Goal: Task Accomplishment & Management: Manage account settings

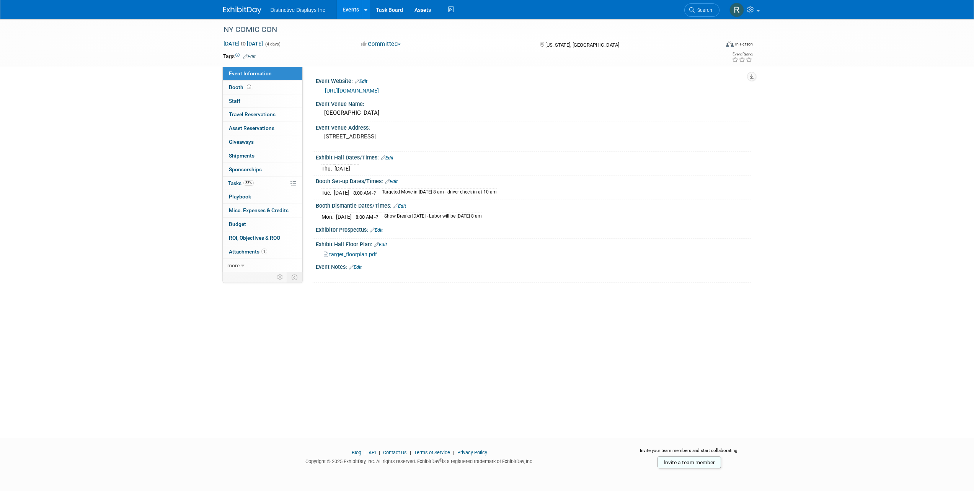
click at [232, 7] on img at bounding box center [242, 11] width 38 height 8
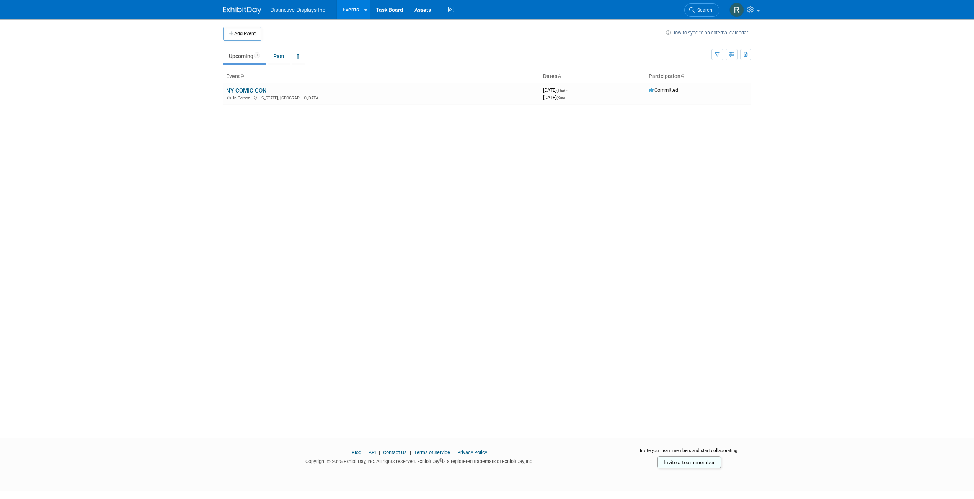
click at [717, 31] on link "How to sync to an external calendar..." at bounding box center [708, 33] width 85 height 6
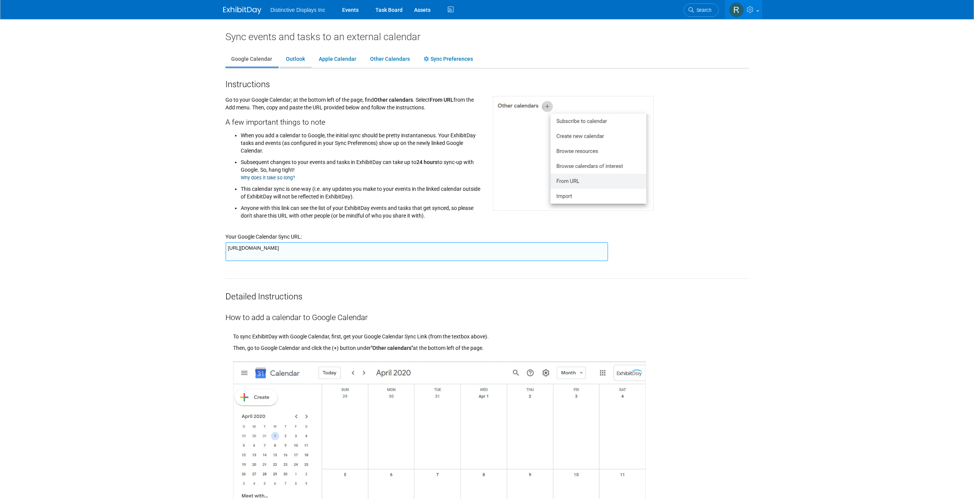
click at [293, 58] on link "Outlook" at bounding box center [295, 59] width 31 height 15
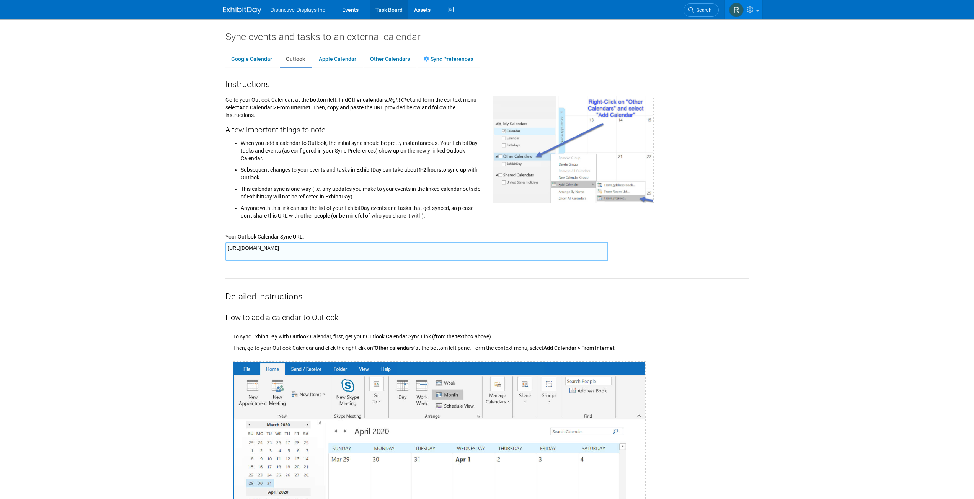
click at [382, 12] on link "Task Board" at bounding box center [389, 9] width 39 height 19
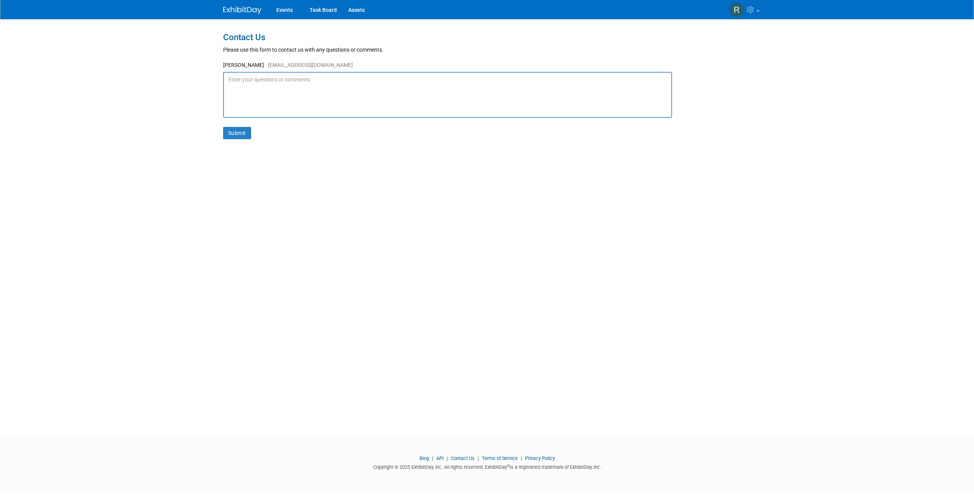
click at [279, 83] on textarea at bounding box center [447, 95] width 449 height 46
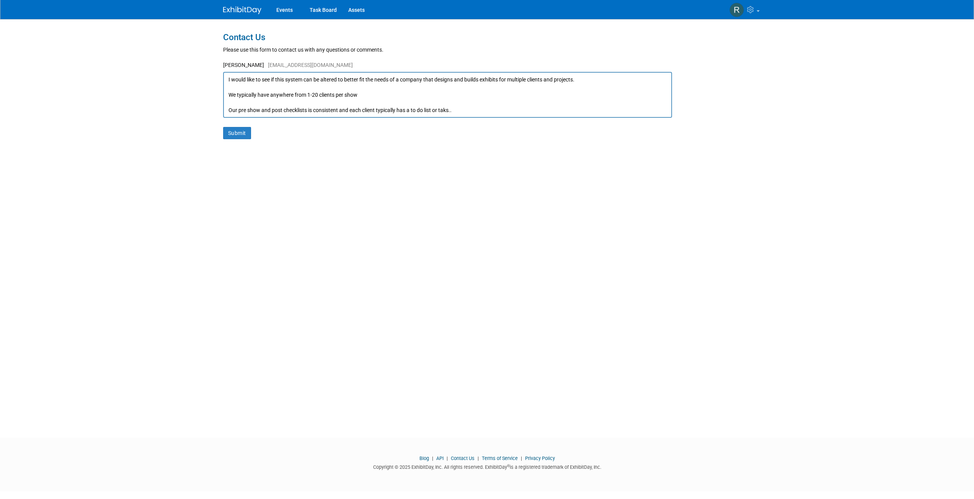
scroll to position [11, 0]
type textarea "I would like to see if this system can be altered to better fit the needs of a …"
click at [234, 135] on button "Submit" at bounding box center [237, 133] width 28 height 12
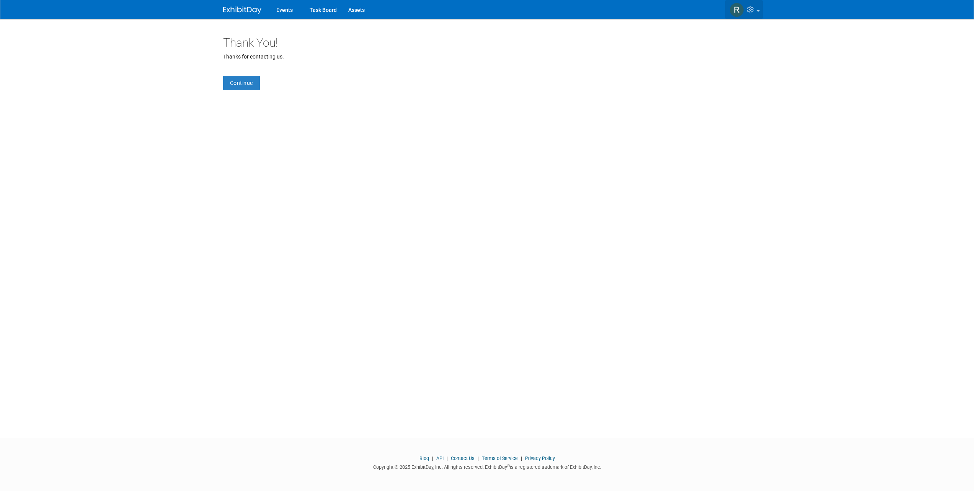
click at [755, 9] on icon at bounding box center [751, 9] width 9 height 7
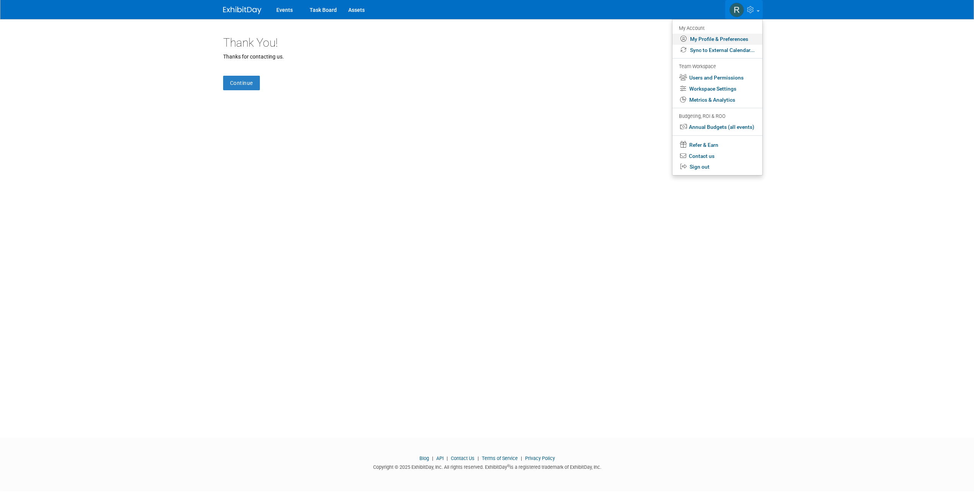
click at [696, 40] on link "My Profile & Preferences" at bounding box center [717, 39] width 90 height 11
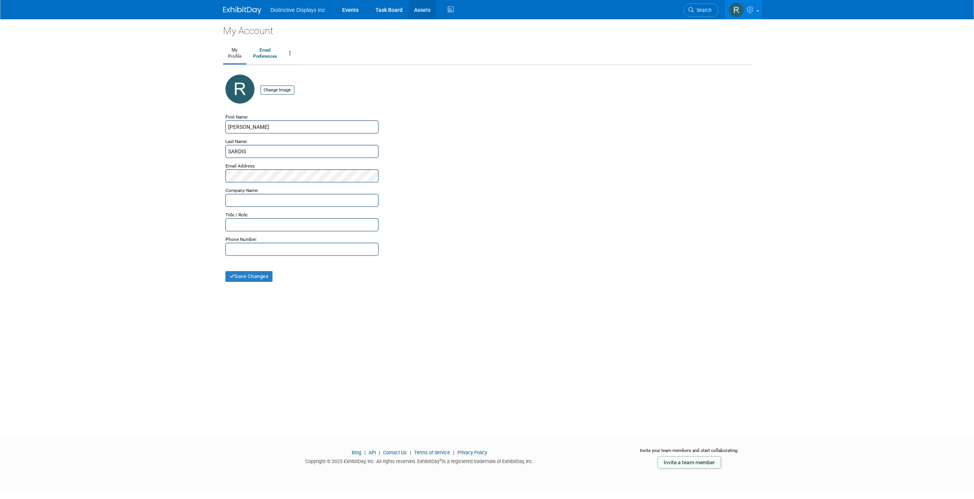
click at [426, 7] on link "Assets" at bounding box center [422, 9] width 28 height 19
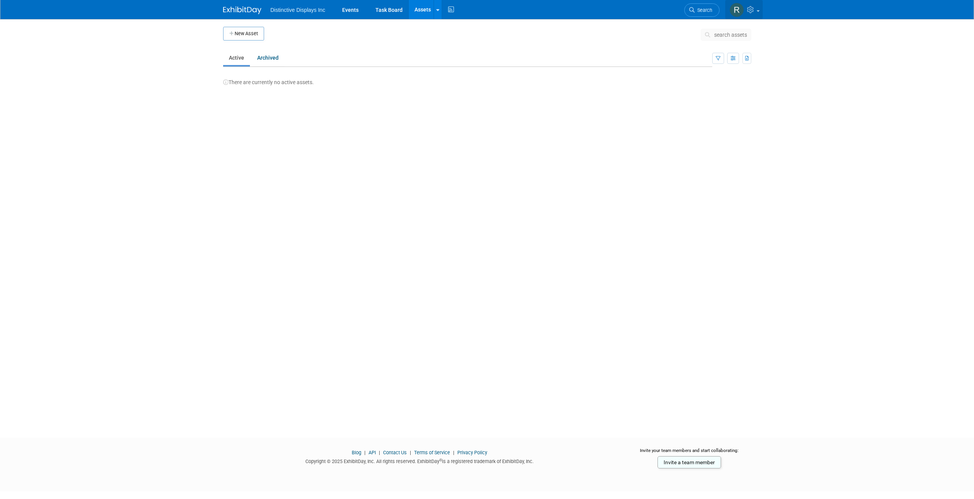
click at [754, 11] on icon at bounding box center [751, 9] width 9 height 7
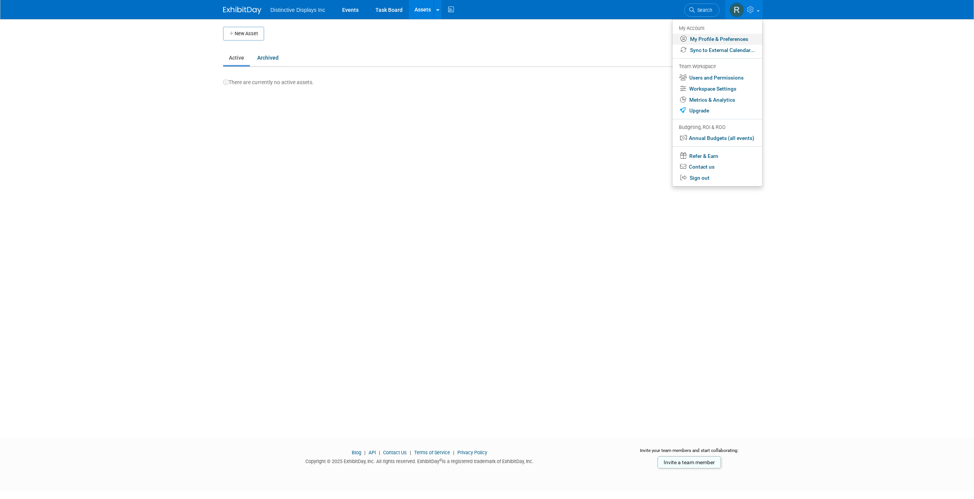
click at [734, 41] on link "My Profile & Preferences" at bounding box center [717, 39] width 90 height 11
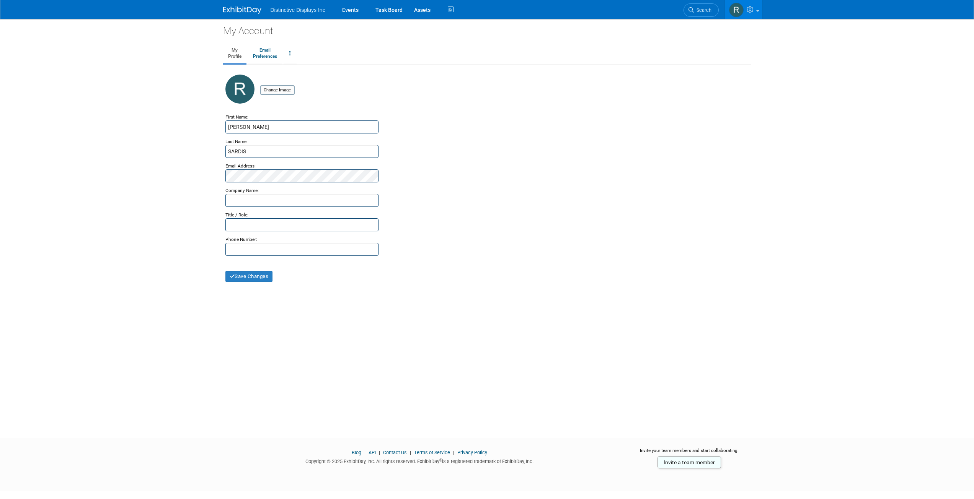
click at [242, 10] on img at bounding box center [242, 11] width 38 height 8
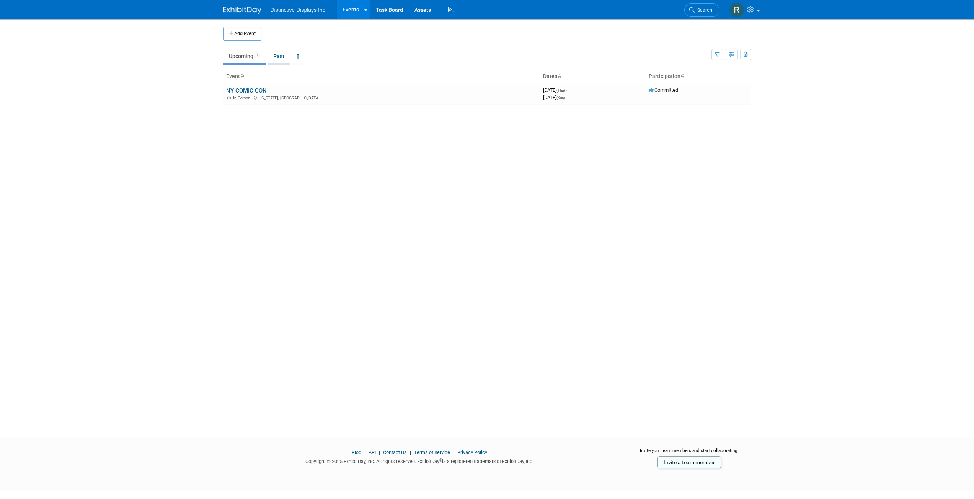
click at [275, 55] on link "Past" at bounding box center [278, 56] width 23 height 15
click at [243, 59] on link "Upcoming 1" at bounding box center [244, 56] width 43 height 15
click at [244, 90] on link "NY COMIC CON" at bounding box center [246, 90] width 41 height 7
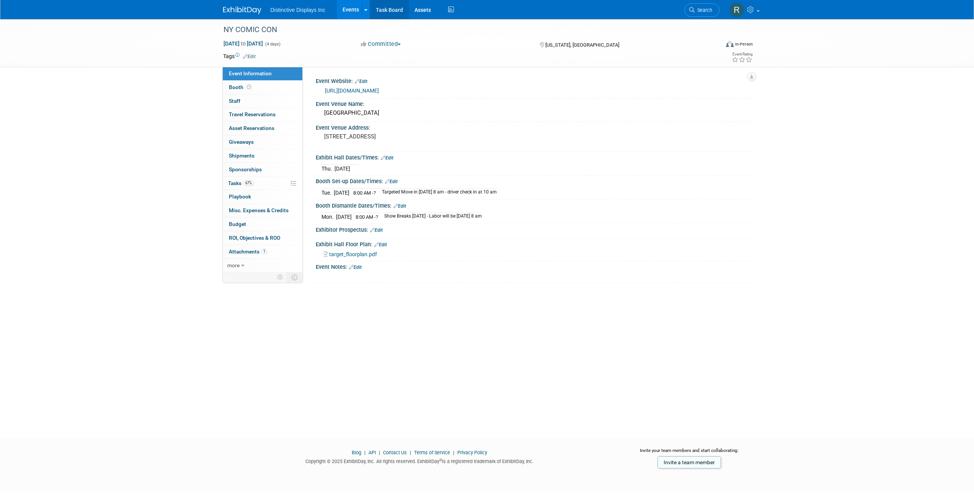
click at [384, 12] on link "Task Board" at bounding box center [389, 9] width 39 height 19
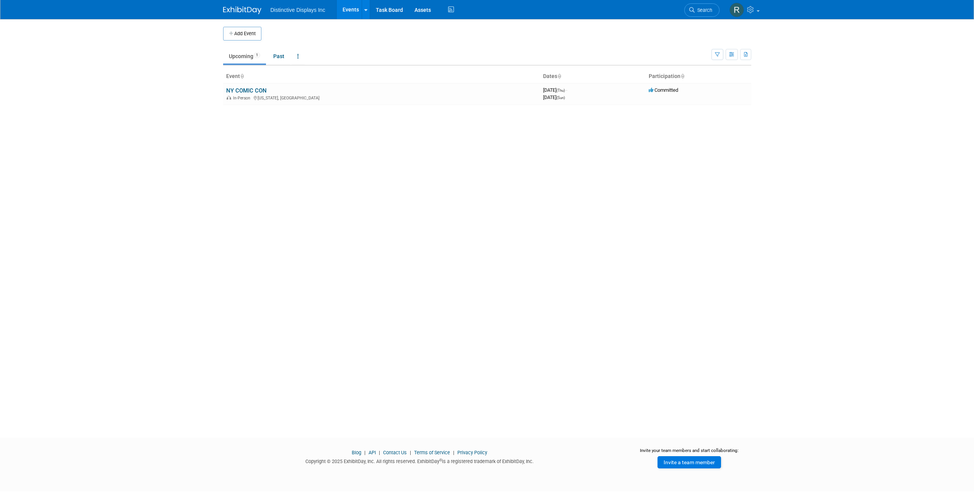
click at [685, 466] on link "Invite a team member" at bounding box center [689, 462] width 64 height 12
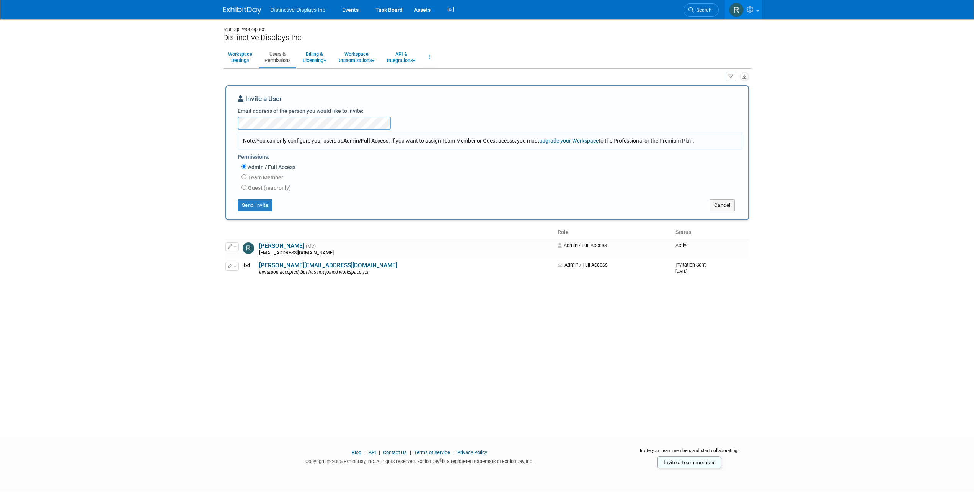
click at [582, 142] on link "upgrade your Workspace" at bounding box center [568, 141] width 59 height 6
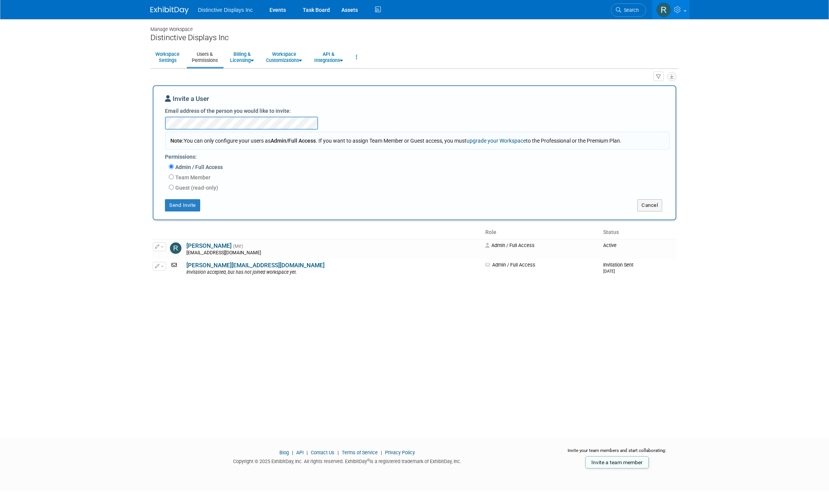
click at [174, 7] on img at bounding box center [169, 11] width 38 height 8
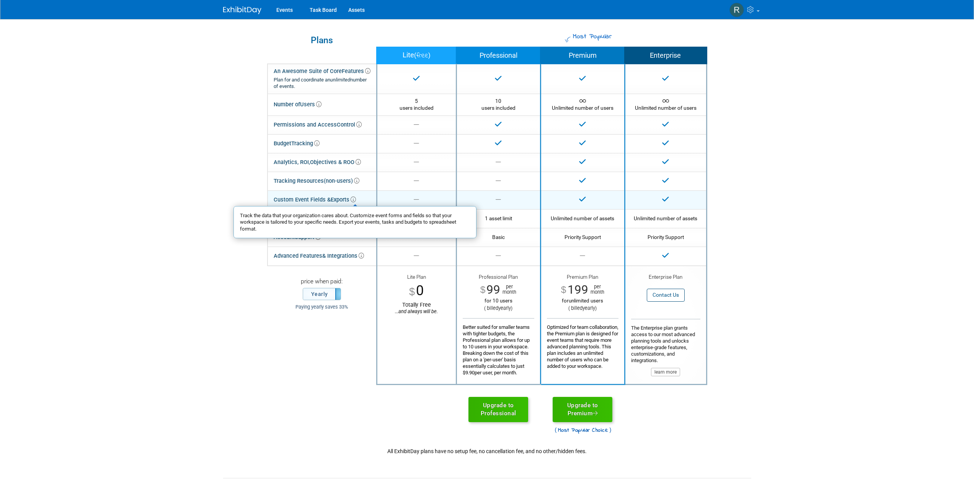
click at [354, 200] on icon at bounding box center [352, 199] width 5 height 5
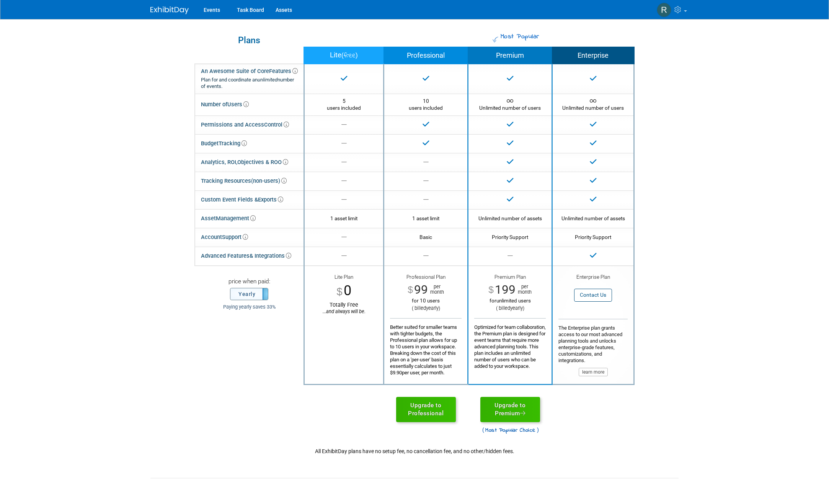
click at [261, 290] on label "Yearly" at bounding box center [248, 293] width 37 height 11
click at [261, 290] on label "Monthly" at bounding box center [248, 293] width 37 height 11
click at [261, 290] on label "Yearly" at bounding box center [248, 293] width 37 height 11
click at [261, 290] on label "Monthly" at bounding box center [248, 293] width 37 height 11
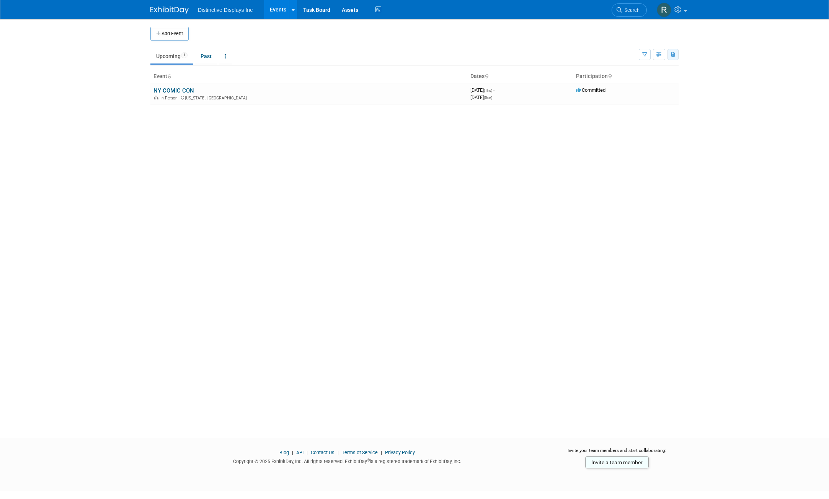
click at [673, 58] on button "button" at bounding box center [672, 54] width 11 height 11
click at [639, 82] on link "Export All (1 Event)" at bounding box center [640, 78] width 64 height 11
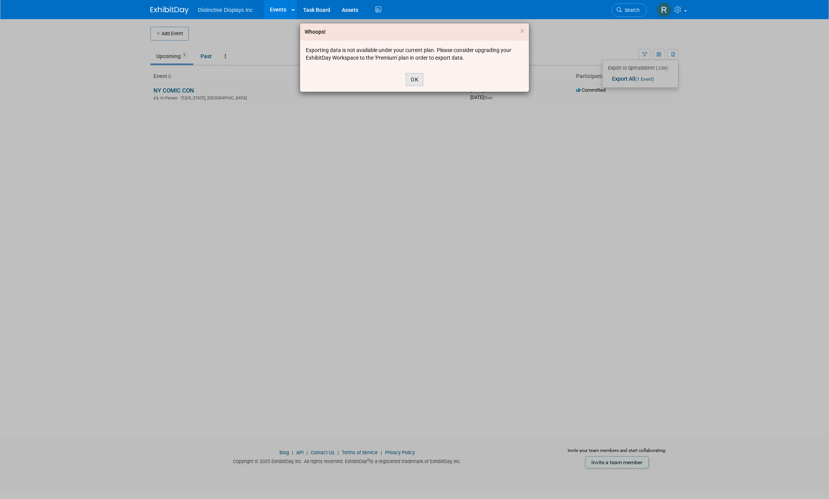
click at [412, 82] on button "OK" at bounding box center [415, 79] width 18 height 13
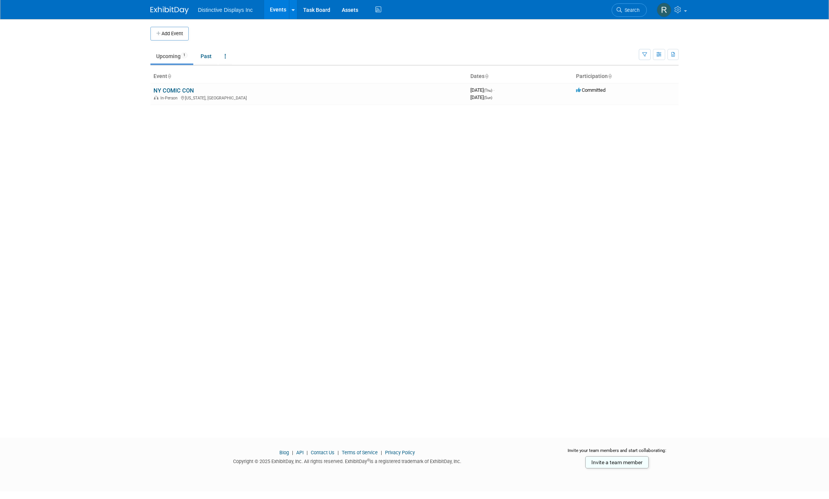
click at [232, 9] on span "Distinctive Displays Inc" at bounding box center [225, 10] width 55 height 6
click at [162, 6] on link at bounding box center [173, 6] width 47 height 6
click at [316, 10] on link "Task Board" at bounding box center [316, 9] width 39 height 19
click at [171, 91] on link "NY COMIC CON" at bounding box center [173, 90] width 41 height 7
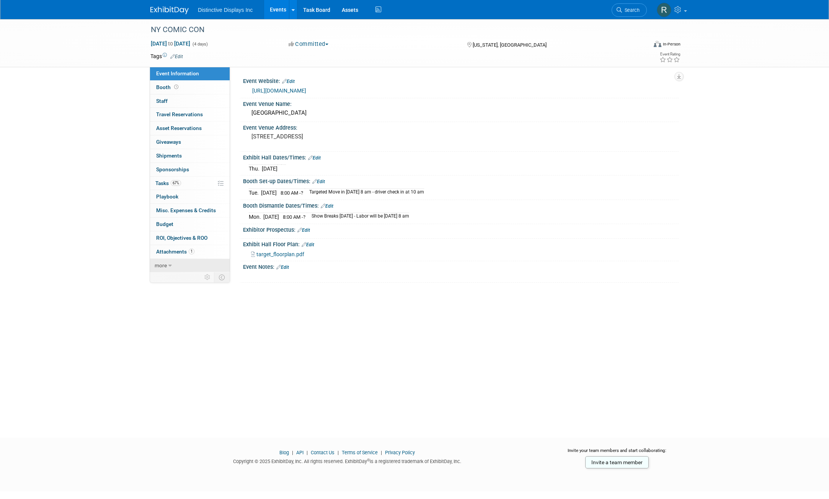
click at [176, 263] on link "more" at bounding box center [190, 265] width 80 height 13
click at [173, 279] on span "Event Binder (.pdf export)" at bounding box center [186, 279] width 61 height 6
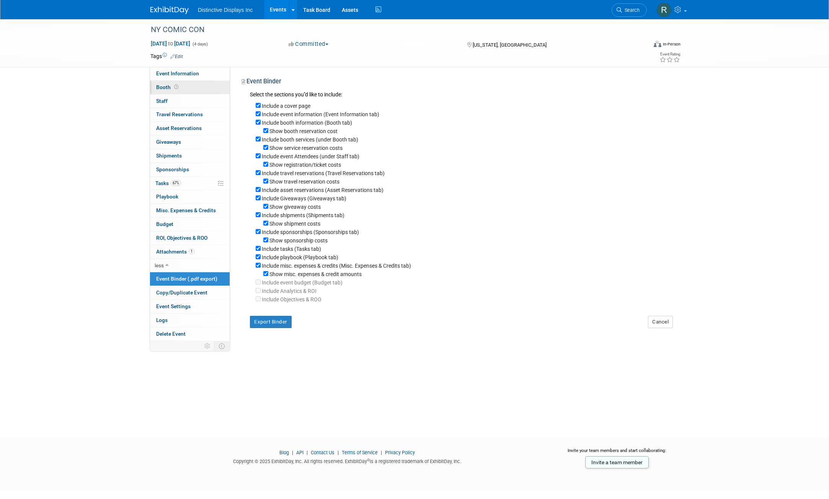
click at [163, 89] on span "Booth" at bounding box center [168, 87] width 24 height 6
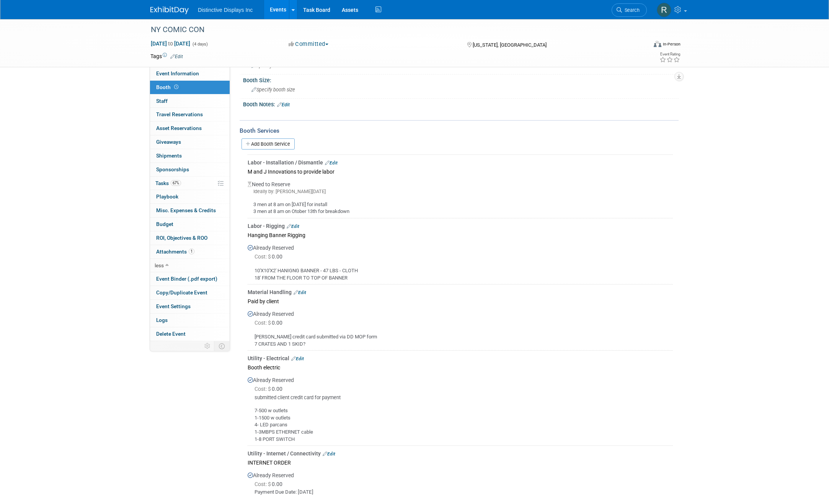
scroll to position [31, 0]
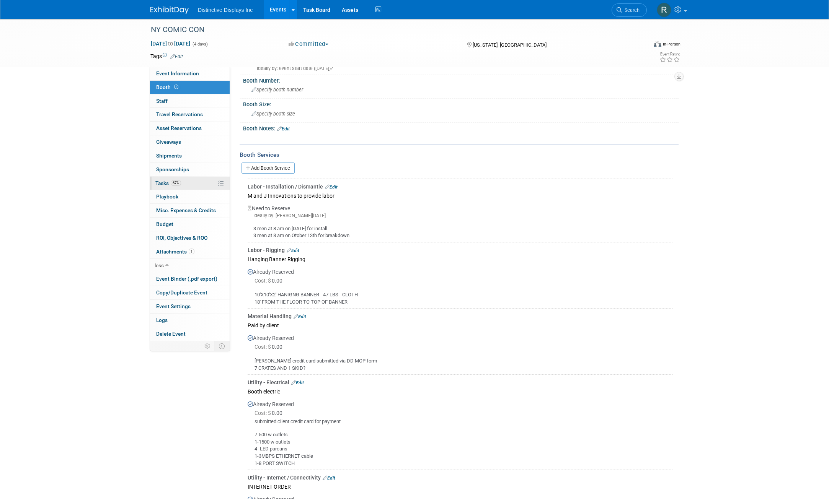
click at [190, 184] on link "67% Tasks 67%" at bounding box center [190, 183] width 80 height 13
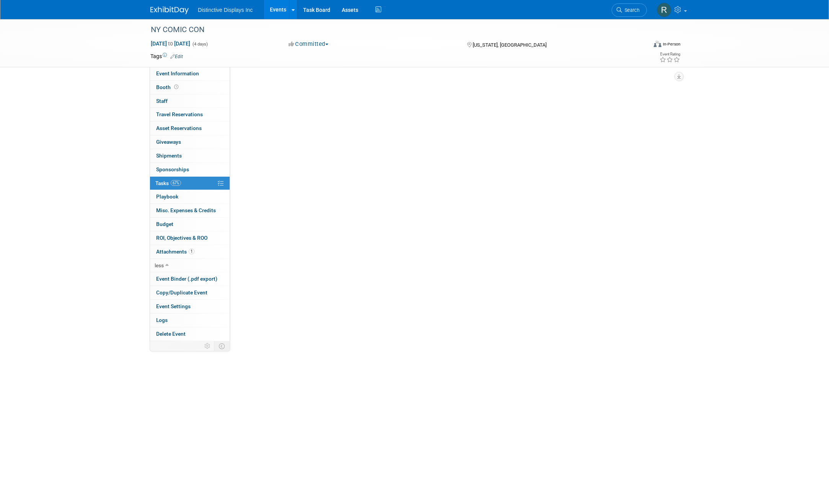
scroll to position [0, 0]
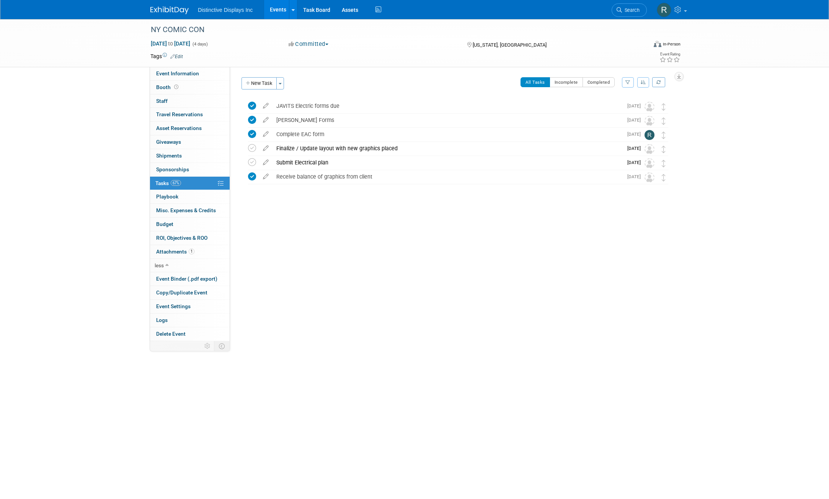
click at [222, 184] on icon at bounding box center [221, 184] width 6 height 6
click at [181, 54] on link "Edit" at bounding box center [176, 56] width 13 height 5
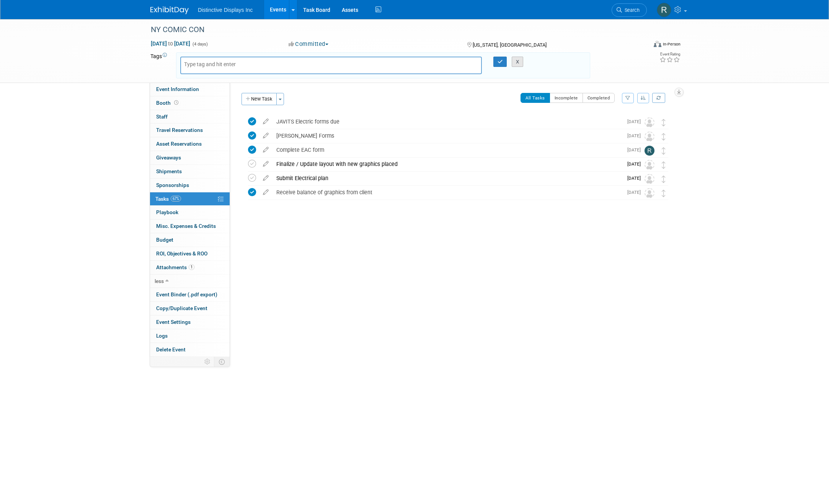
click at [521, 61] on button "X" at bounding box center [518, 62] width 12 height 11
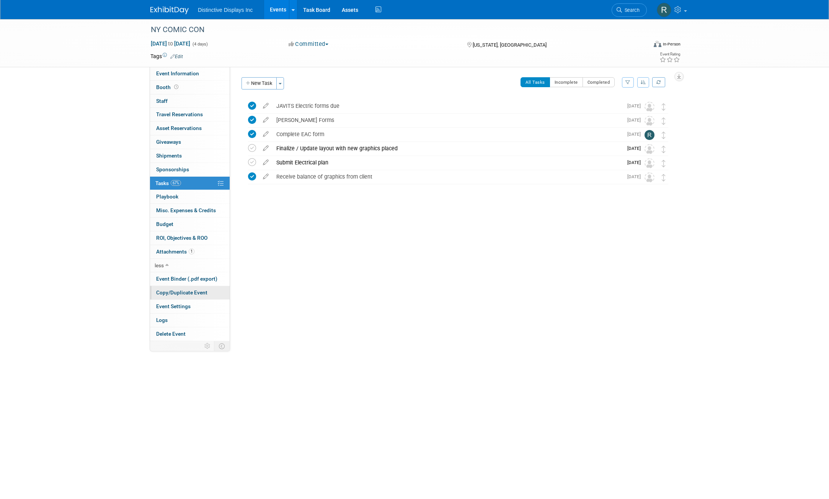
click at [191, 293] on span "Copy/Duplicate Event" at bounding box center [181, 293] width 51 height 6
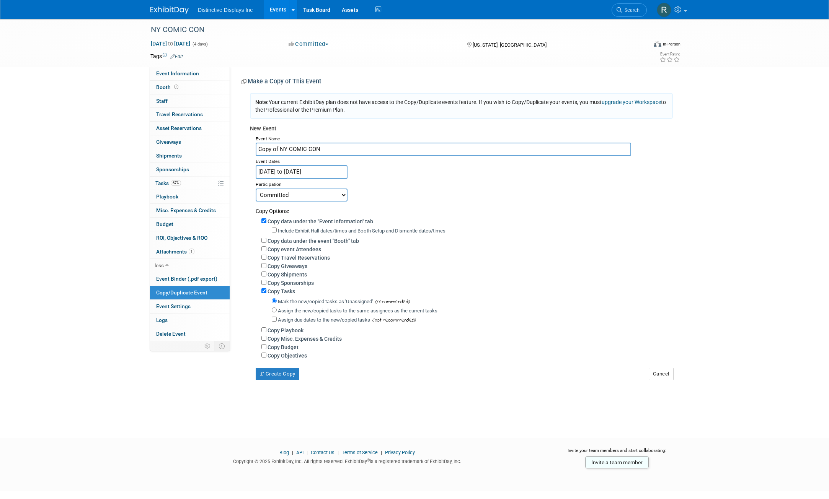
drag, startPoint x: 343, startPoint y: 151, endPoint x: 251, endPoint y: 141, distance: 93.1
click at [251, 141] on div "Event Name Copy of NY COMIC CON Event Dates Oct 9, 2025 to Oct 12, 2025 Duplica…" at bounding box center [461, 257] width 423 height 247
type input "n"
type input "NRF"
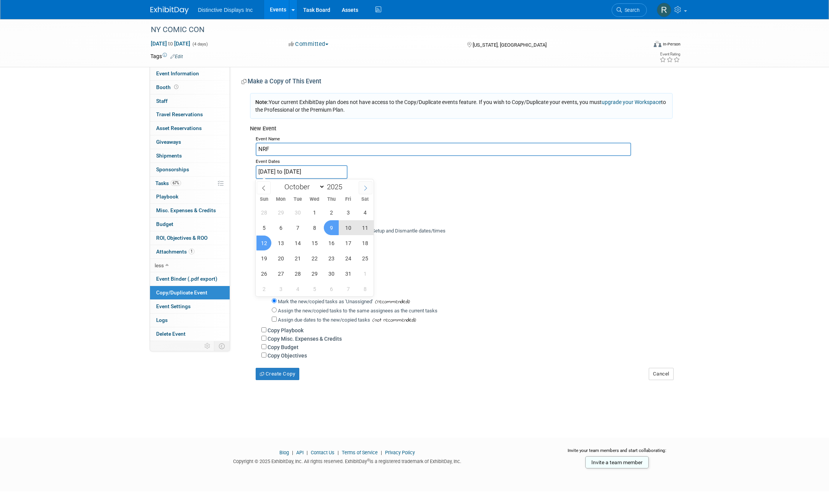
click at [365, 187] on icon at bounding box center [365, 188] width 5 height 5
select select "11"
click at [365, 187] on icon at bounding box center [365, 188] width 5 height 5
type input "2026"
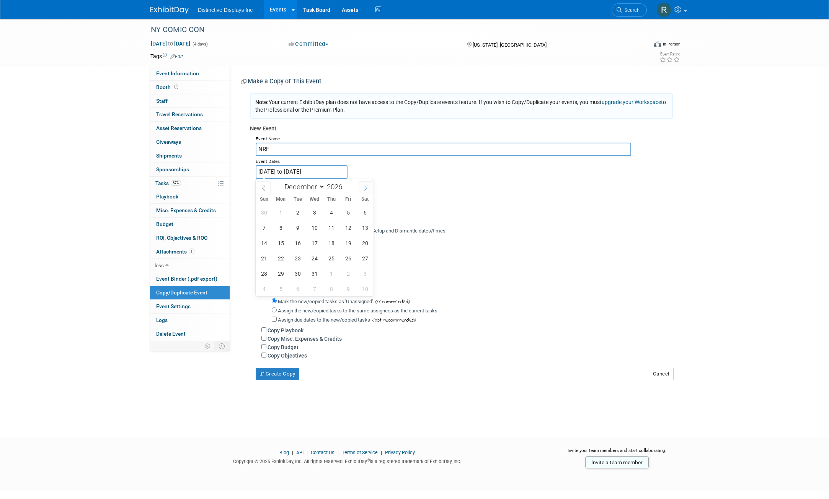
select select "0"
click at [265, 241] on span "11" at bounding box center [263, 243] width 15 height 15
click at [301, 244] on span "13" at bounding box center [297, 243] width 15 height 15
type input "Jan 11, 2026 to Jan 13, 2026"
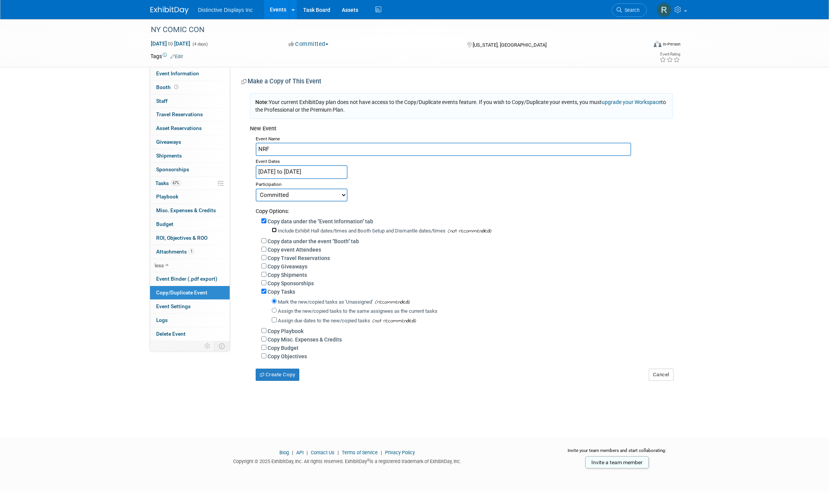
click at [276, 230] on input "Include Exhibit Hall dates/times and Booth Setup and Dismantle dates/times" at bounding box center [274, 230] width 5 height 5
checkbox input "true"
click at [265, 240] on input "Copy data under the event "Booth" tab" at bounding box center [263, 240] width 5 height 5
checkbox input "true"
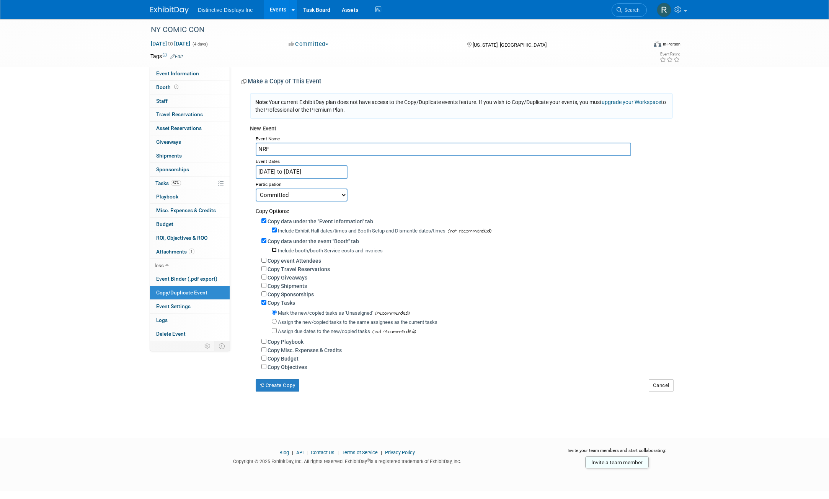
click at [274, 252] on input "Include booth/booth Service costs and invoices" at bounding box center [274, 250] width 5 height 5
checkbox input "true"
click at [280, 390] on button "Create Copy" at bounding box center [278, 386] width 44 height 12
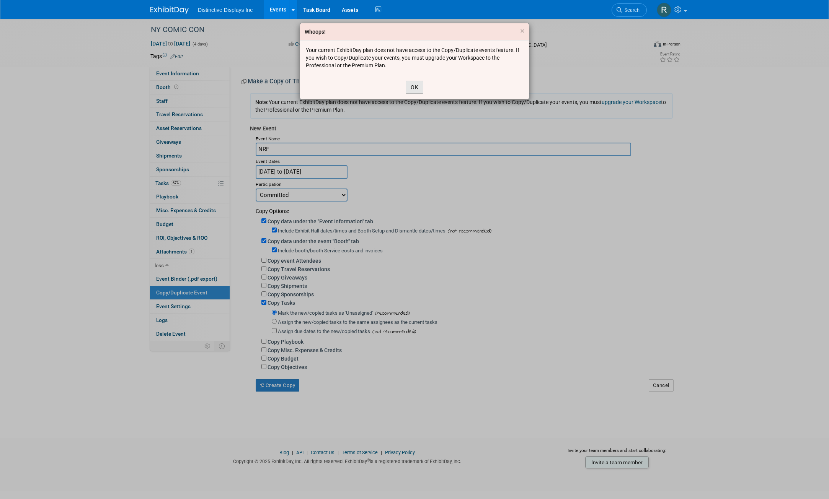
click at [412, 88] on button "OK" at bounding box center [415, 87] width 18 height 13
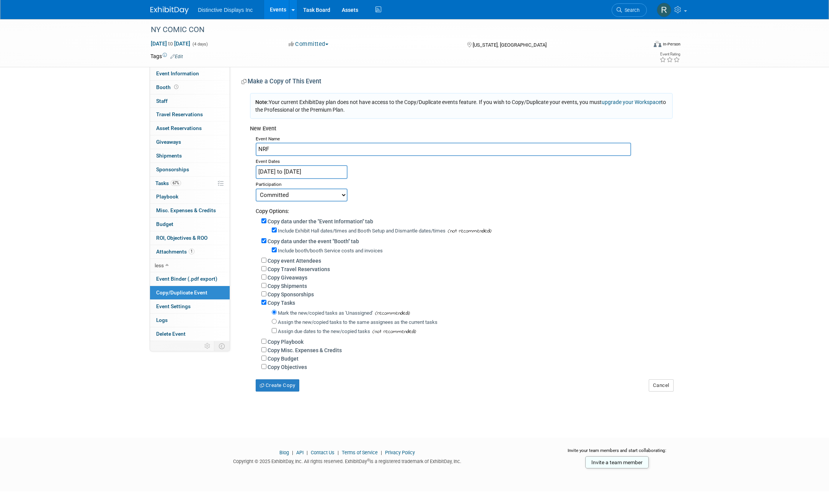
click at [161, 8] on img at bounding box center [169, 11] width 38 height 8
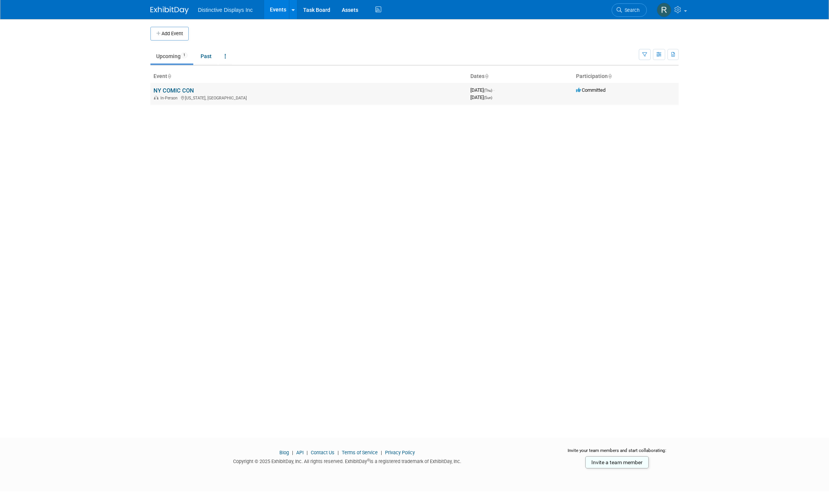
click at [256, 96] on div "In-Person [US_STATE], [GEOGRAPHIC_DATA]" at bounding box center [308, 97] width 311 height 6
click at [186, 90] on link "NY COMIC CON" at bounding box center [173, 90] width 41 height 7
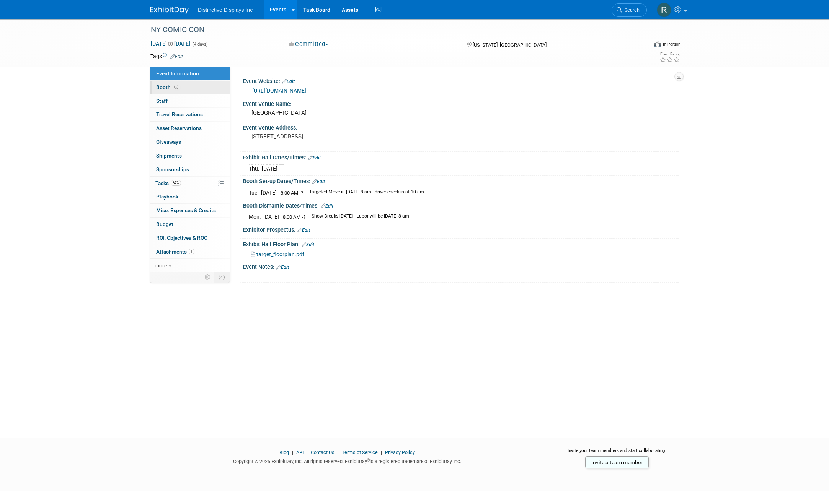
click at [168, 86] on span "Booth" at bounding box center [168, 87] width 24 height 6
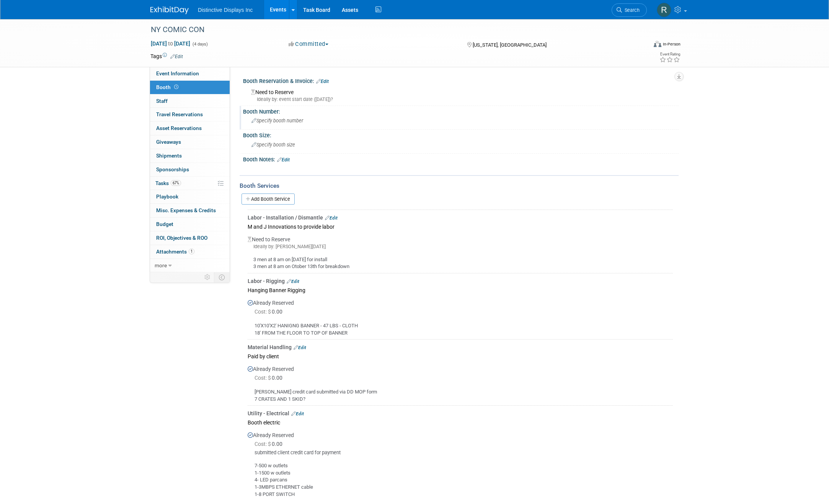
click at [298, 124] on div "Specify booth number" at bounding box center [461, 121] width 424 height 12
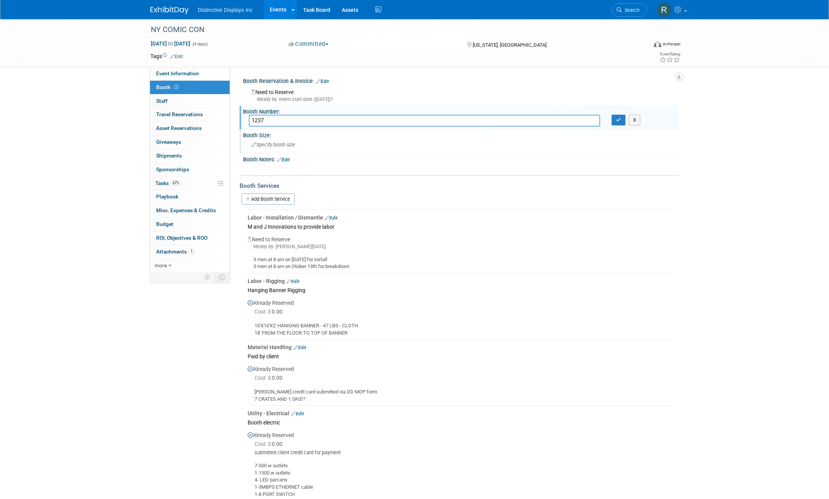
type input "1237"
click at [294, 143] on span "Specify booth size" at bounding box center [273, 145] width 44 height 6
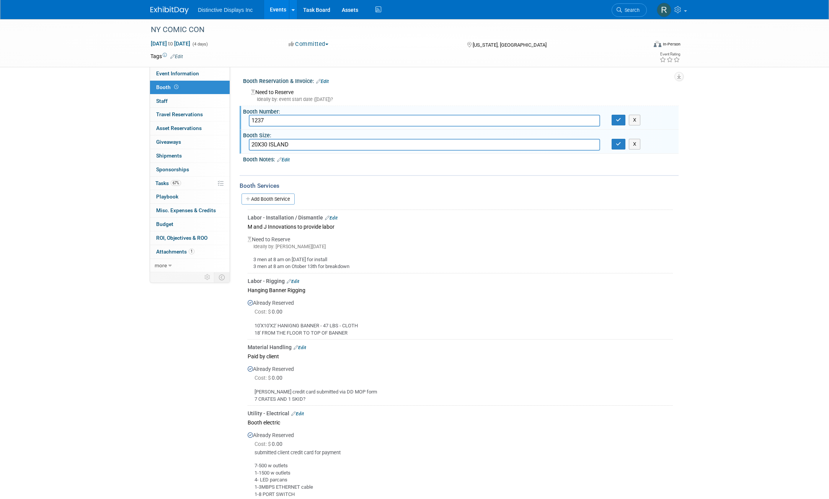
type input "20X30 ISLAND"
click at [335, 178] on div "Booth Services Add Booth Service Labor - Installation / Dismantle Edit M and J …" at bounding box center [458, 407] width 439 height 464
click at [621, 122] on button "button" at bounding box center [618, 120] width 14 height 11
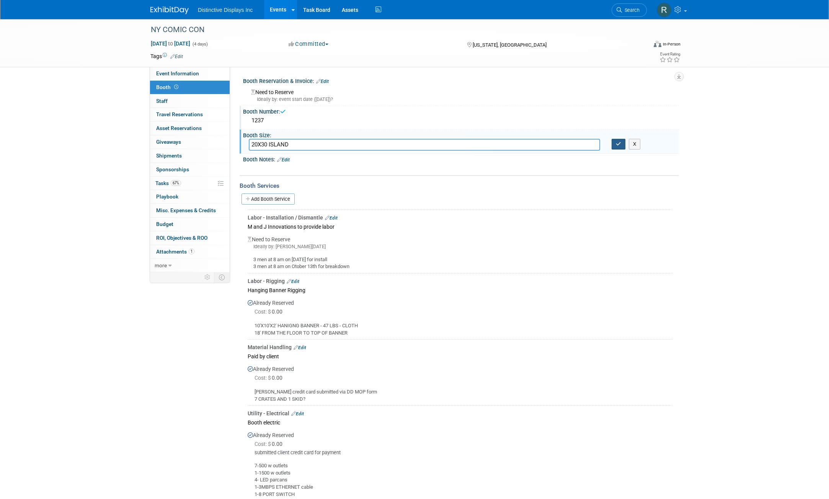
click at [621, 143] on icon "button" at bounding box center [618, 144] width 5 height 5
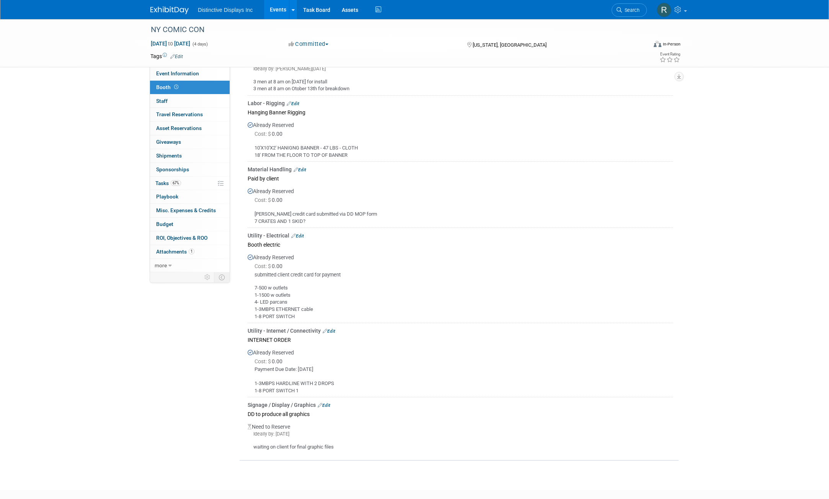
scroll to position [191, 0]
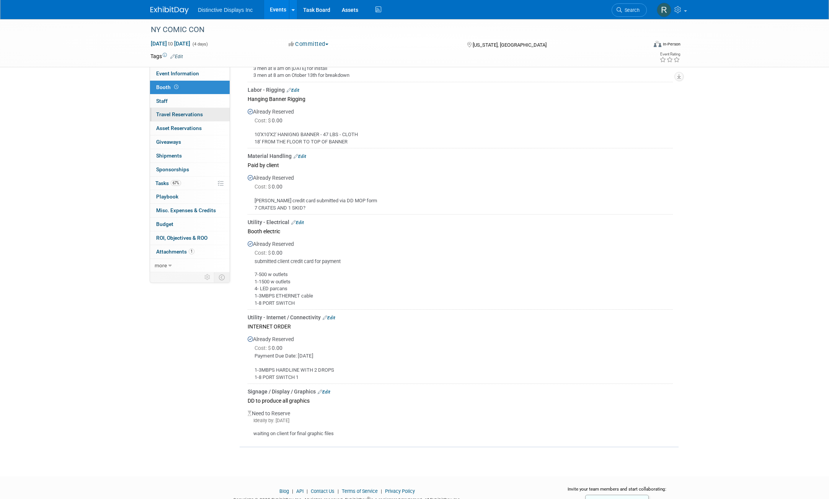
click at [180, 112] on span "Travel Reservations 0" at bounding box center [179, 114] width 47 height 6
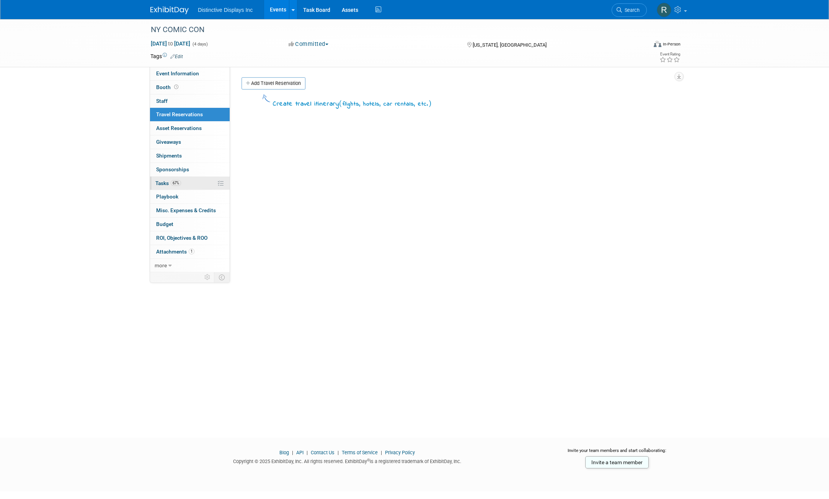
click at [190, 184] on link "67% Tasks 67%" at bounding box center [190, 183] width 80 height 13
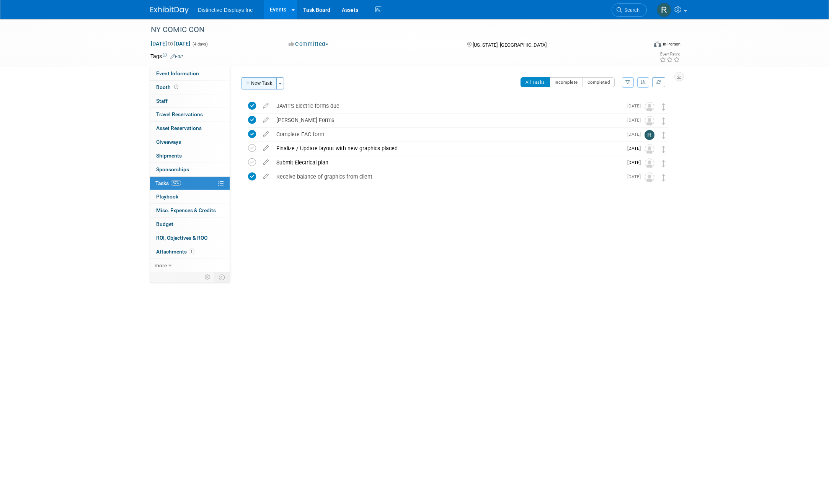
click at [256, 84] on button "New Task" at bounding box center [258, 83] width 35 height 12
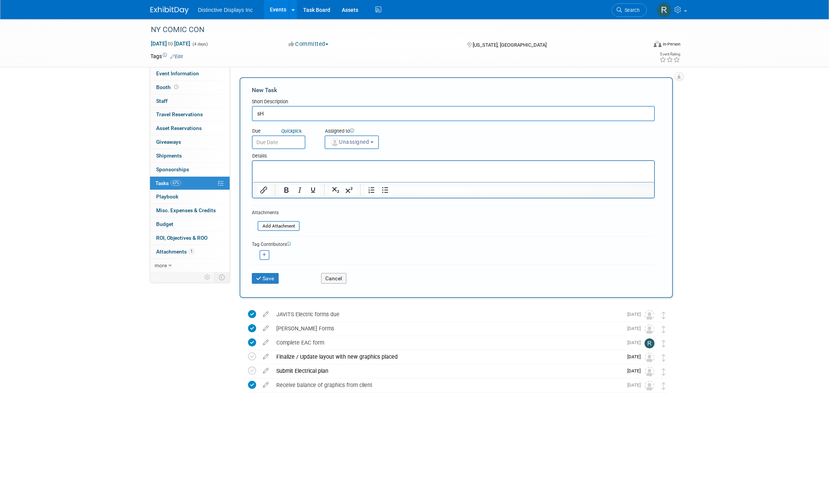
type input "s"
type input "Shipping"
click at [161, 89] on span "Booth" at bounding box center [168, 87] width 24 height 6
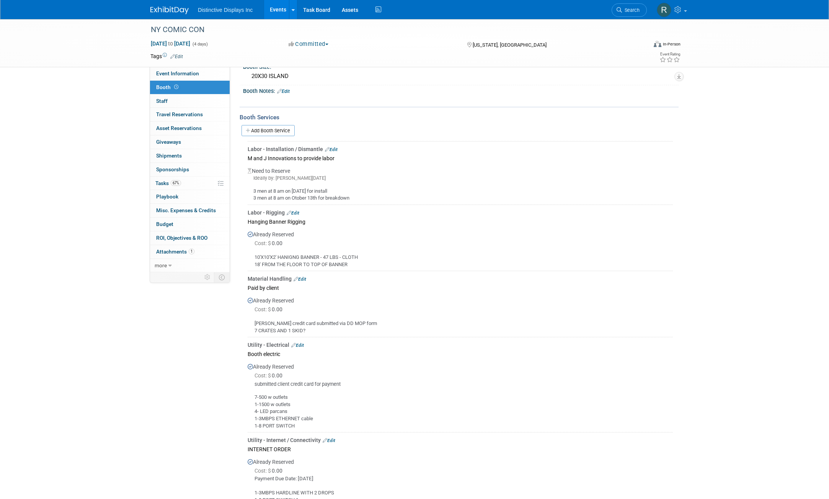
scroll to position [77, 0]
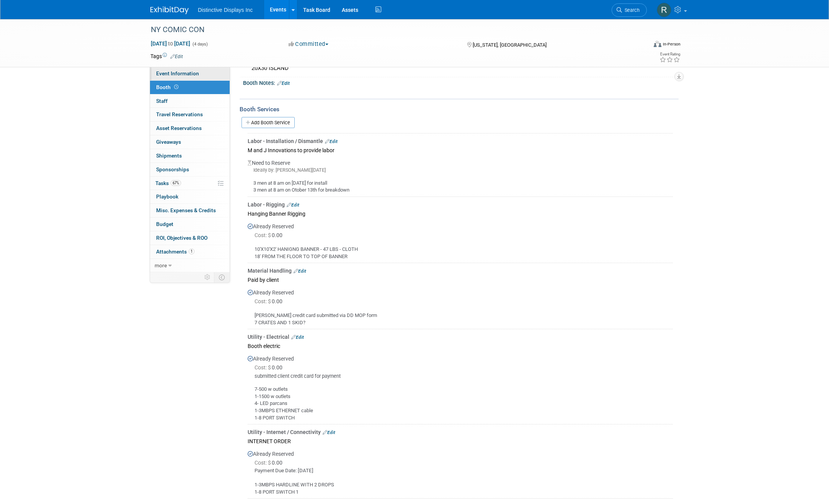
click at [185, 73] on span "Event Information" at bounding box center [177, 73] width 43 height 6
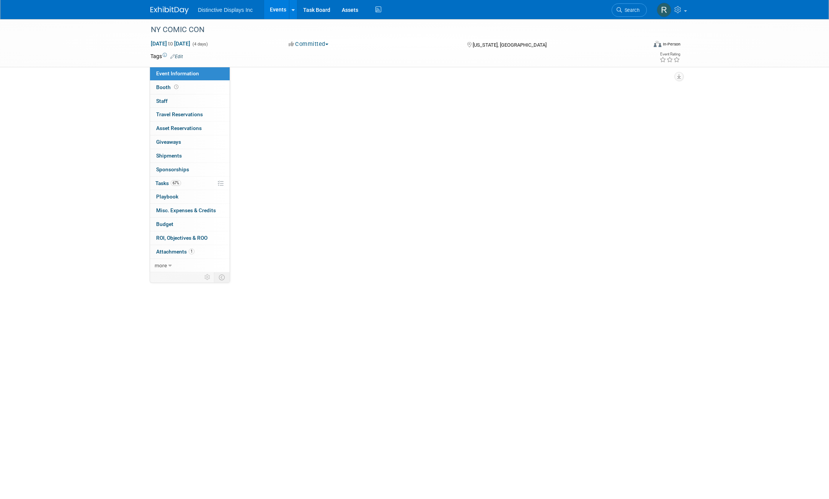
scroll to position [0, 0]
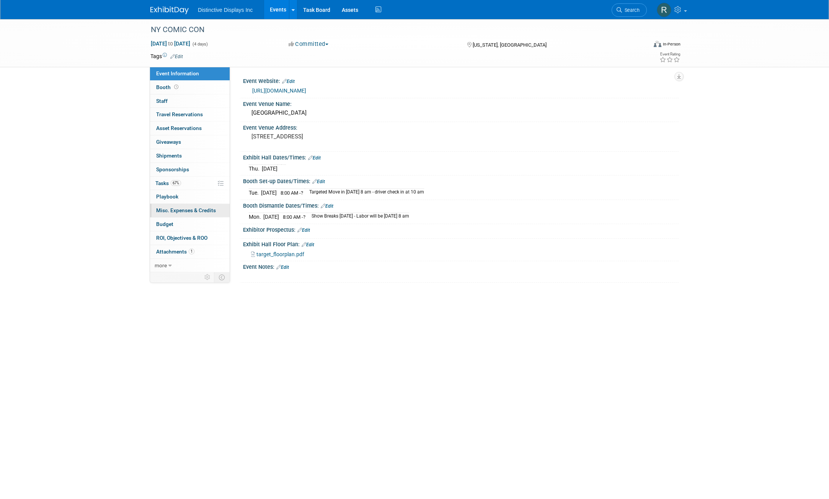
click at [210, 207] on span "Misc. Expenses & Credits 0" at bounding box center [186, 210] width 60 height 6
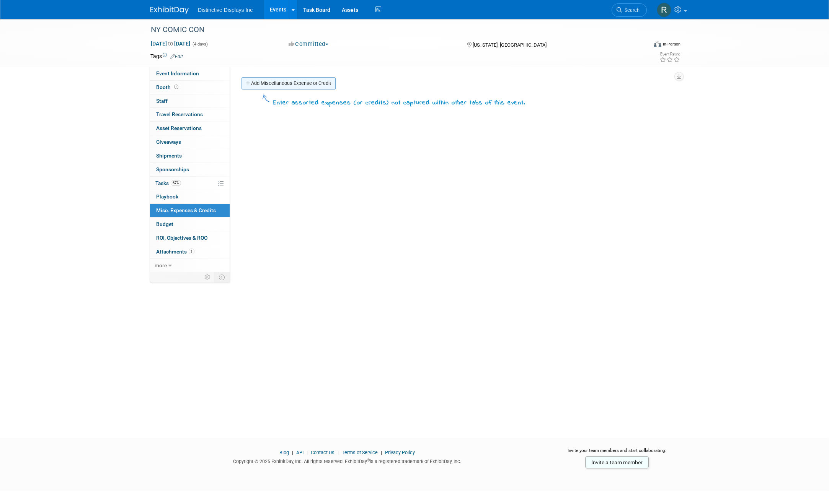
click at [274, 83] on link "Add Miscellaneous Expense or Credit" at bounding box center [288, 83] width 94 height 12
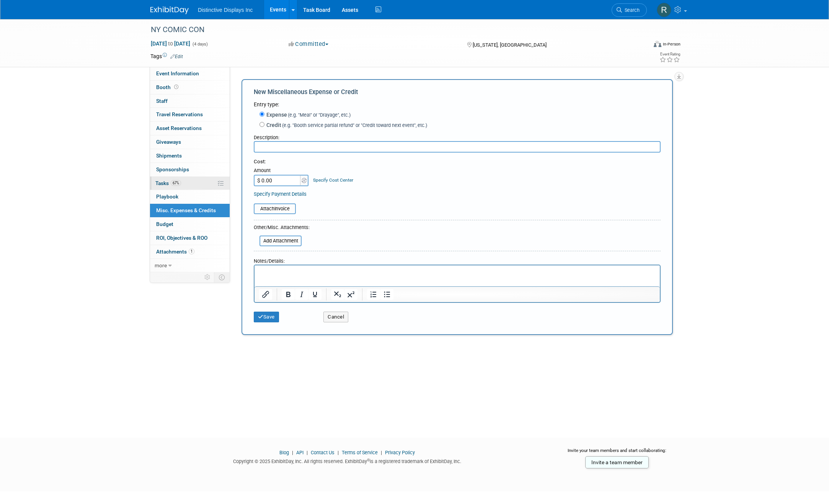
click at [222, 186] on icon at bounding box center [221, 184] width 6 height 6
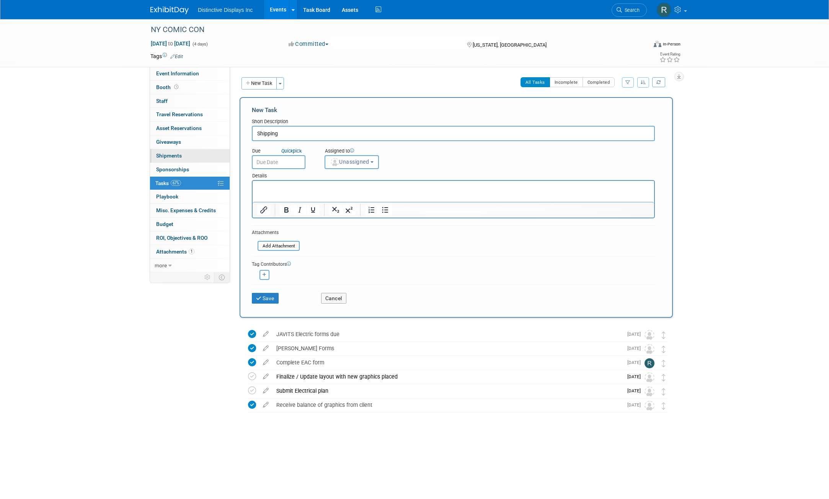
click at [187, 155] on link "0 Shipments 0" at bounding box center [190, 155] width 80 height 13
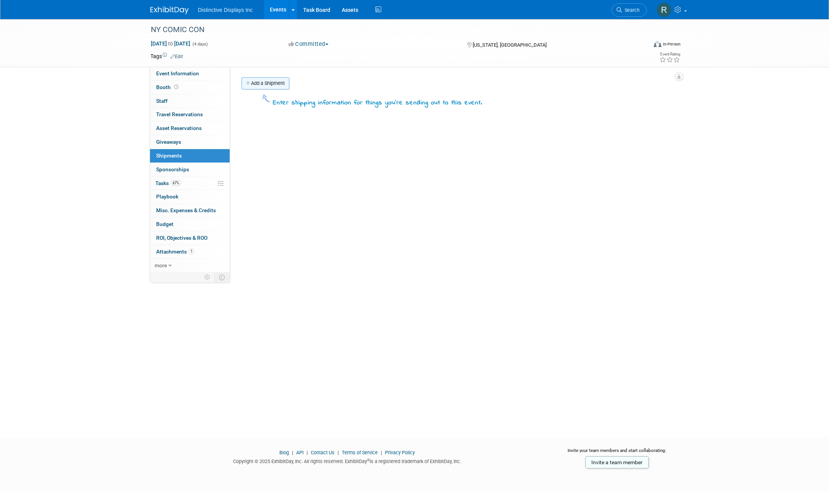
click at [267, 85] on link "Add a Shipment" at bounding box center [265, 83] width 48 height 12
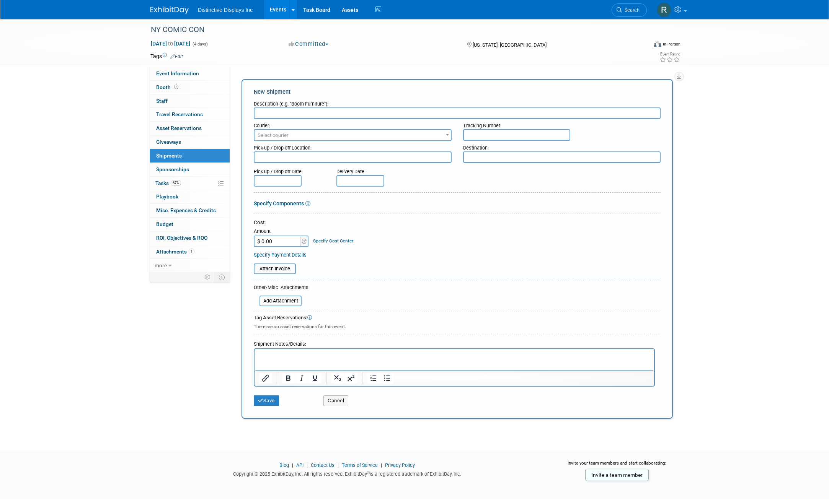
click at [278, 109] on input "text" at bounding box center [457, 113] width 407 height 11
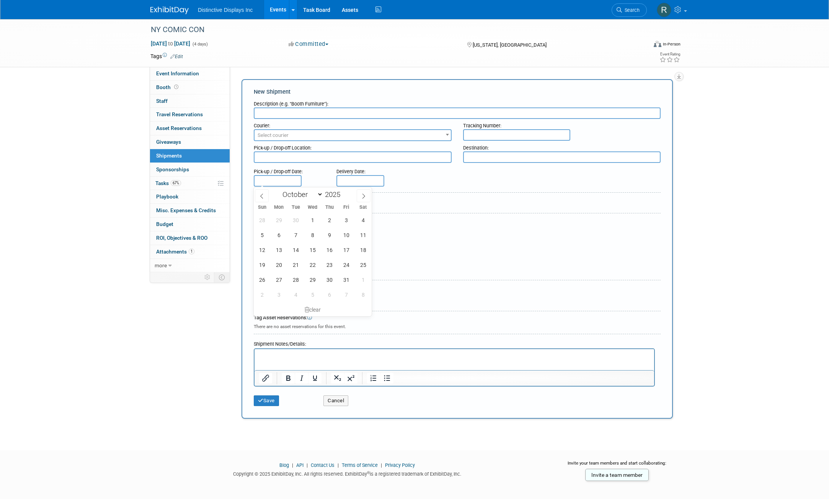
click at [282, 181] on input "text" at bounding box center [278, 180] width 48 height 11
click at [259, 196] on span at bounding box center [262, 195] width 14 height 13
select select "8"
click at [281, 281] on span "29" at bounding box center [278, 279] width 15 height 15
type input "Sep 29, 2025"
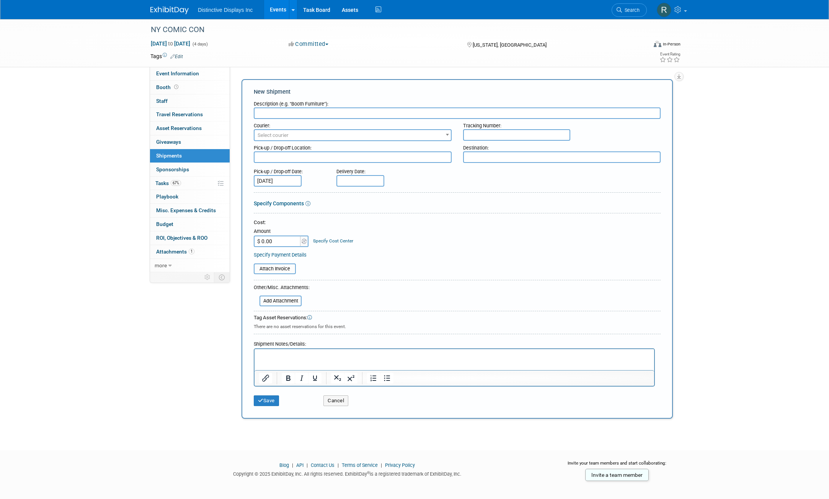
click at [351, 183] on input "text" at bounding box center [360, 180] width 48 height 11
click at [346, 195] on icon at bounding box center [344, 196] width 5 height 5
select select "8"
click at [364, 279] on span "29" at bounding box center [361, 279] width 15 height 15
type input "Sep 29, 2025"
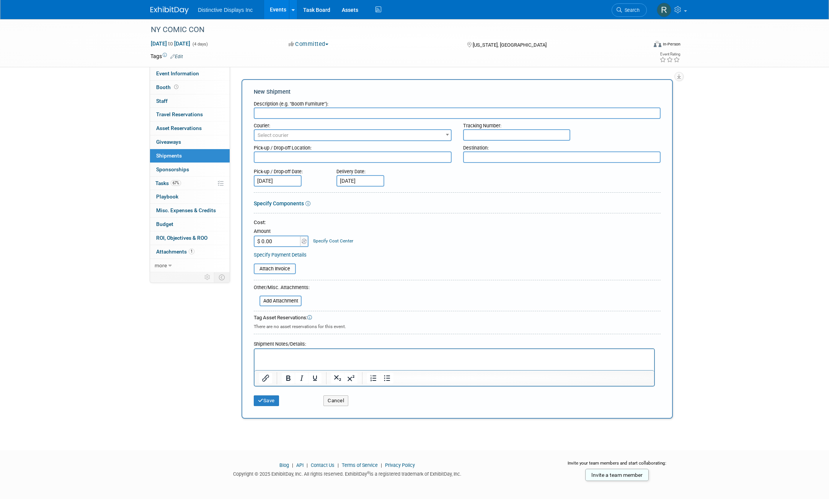
click at [266, 113] on input "text" at bounding box center [457, 113] width 407 height 11
type input "Ship Booth to Advance Warehouse"
click at [289, 135] on span "Select courier" at bounding box center [352, 135] width 196 height 11
type input "mejia"
click at [405, 150] on input "mejia" at bounding box center [353, 148] width 194 height 11
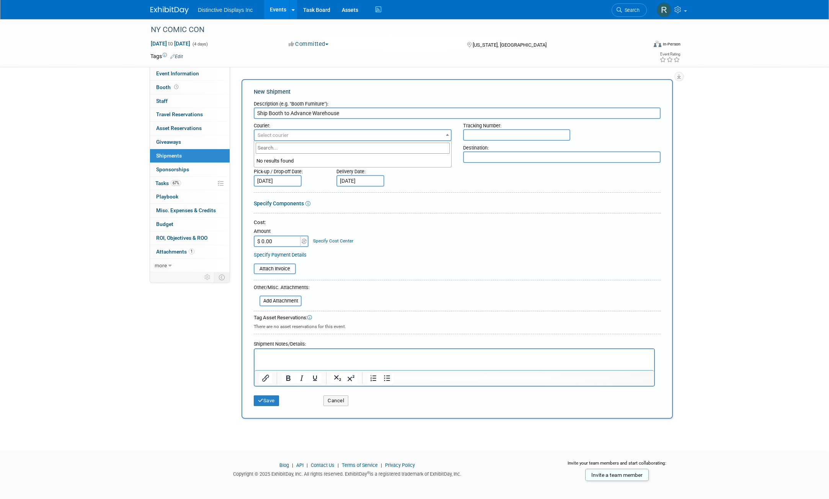
click at [418, 186] on div "Delivery Date: Sep 29, 2025" at bounding box center [383, 176] width 104 height 22
click at [296, 158] on textarea at bounding box center [353, 157] width 198 height 11
type textarea "971 Stanley Ave"
click at [481, 161] on textarea at bounding box center [562, 157] width 198 height 11
type textarea "f"
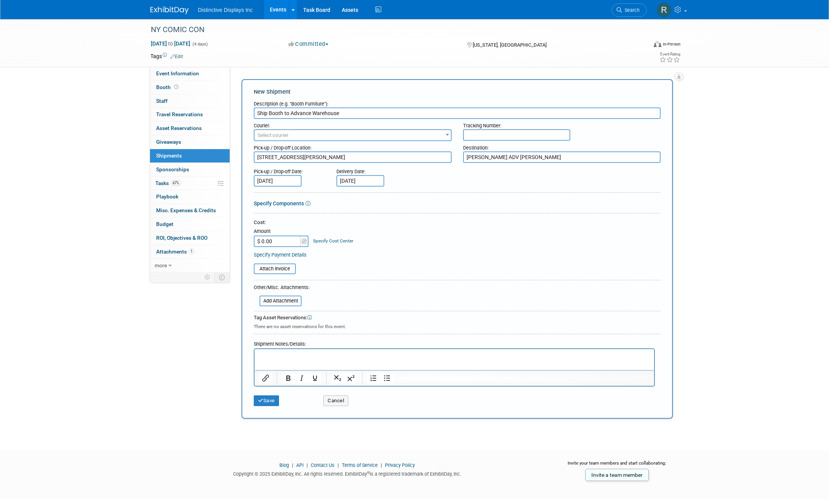
type textarea "FREEMAN ADV WH"
click at [303, 355] on p "Rich Text Area. Press ALT-0 for help." at bounding box center [454, 356] width 391 height 8
click at [272, 242] on input "$ 0.00" at bounding box center [278, 241] width 48 height 11
click at [368, 293] on form "Description (e.g. "Booth Furniture"): Ship Booth to Advance Warehouse Courier: …" at bounding box center [457, 253] width 407 height 313
click at [283, 239] on input "$ 1,200.00" at bounding box center [278, 241] width 48 height 11
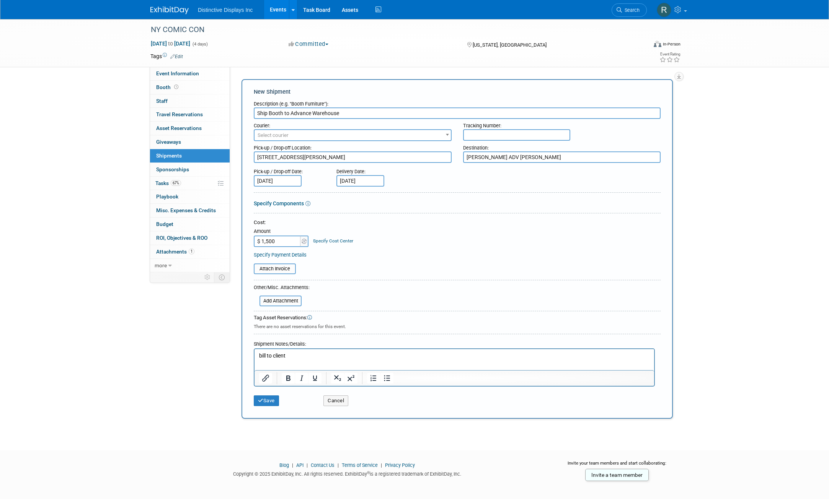
type input "$ 1,500.00"
click at [337, 242] on link "Specify Cost Center" at bounding box center [333, 240] width 40 height 5
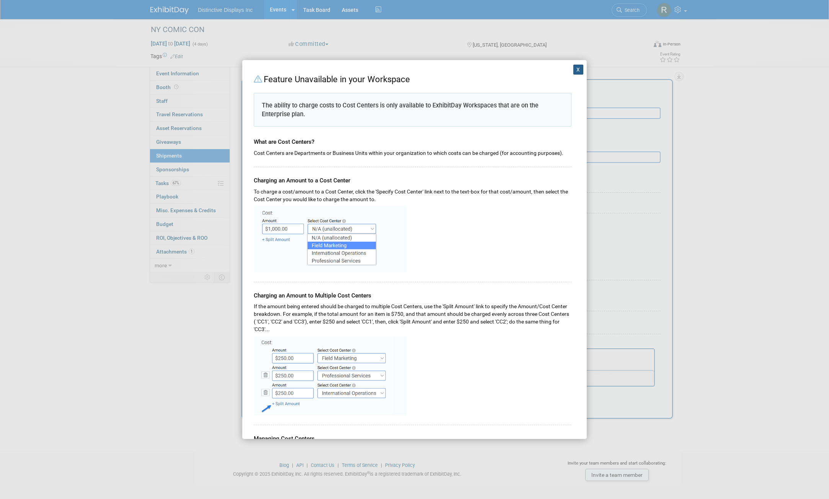
click at [573, 69] on button "X" at bounding box center [578, 70] width 10 height 10
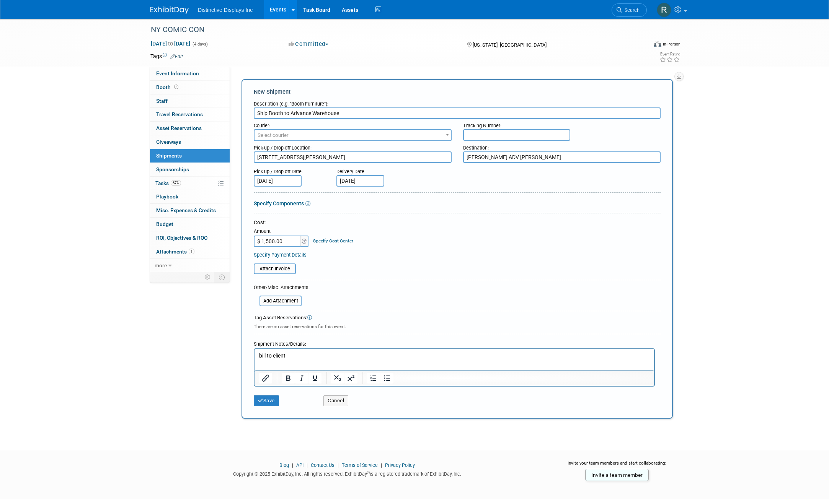
click at [315, 356] on p "bill to client" at bounding box center [454, 356] width 391 height 8
click at [274, 401] on button "Save" at bounding box center [266, 401] width 25 height 11
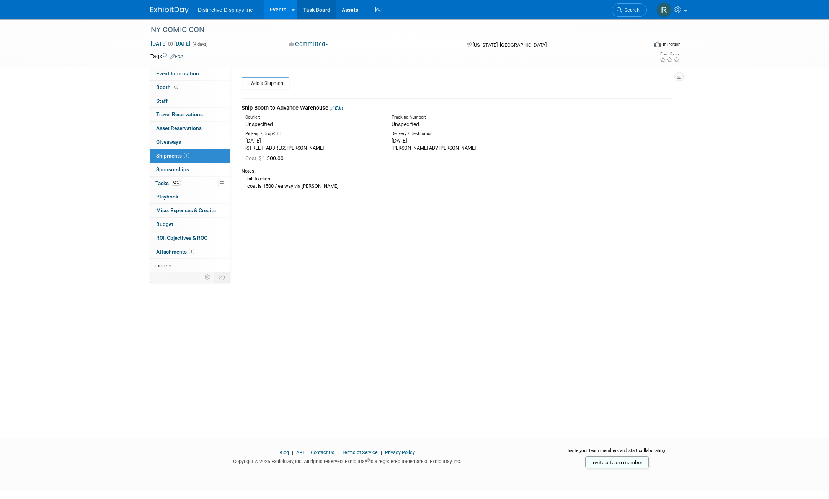
click at [306, 10] on link "Task Board" at bounding box center [316, 9] width 39 height 19
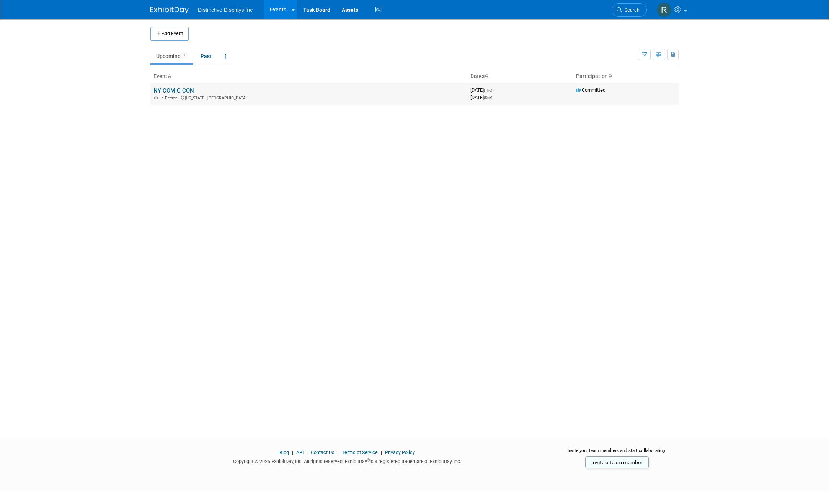
click at [182, 88] on link "NY COMIC CON" at bounding box center [173, 90] width 41 height 7
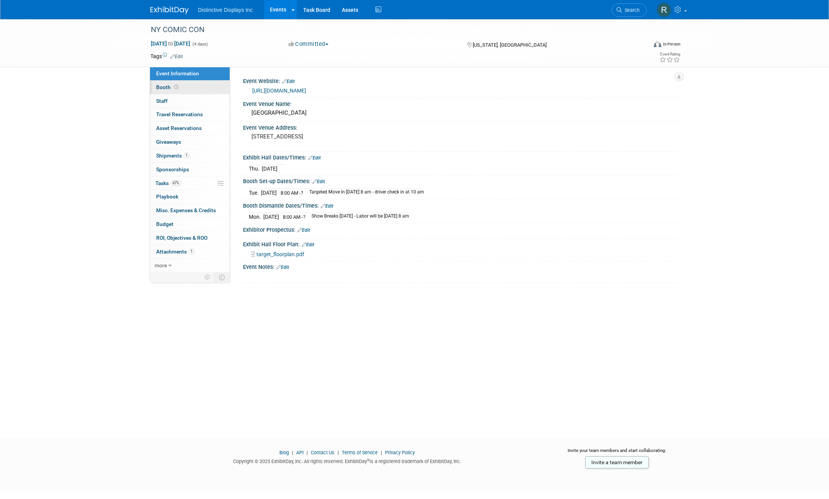
click at [157, 84] on link "Booth" at bounding box center [190, 87] width 80 height 13
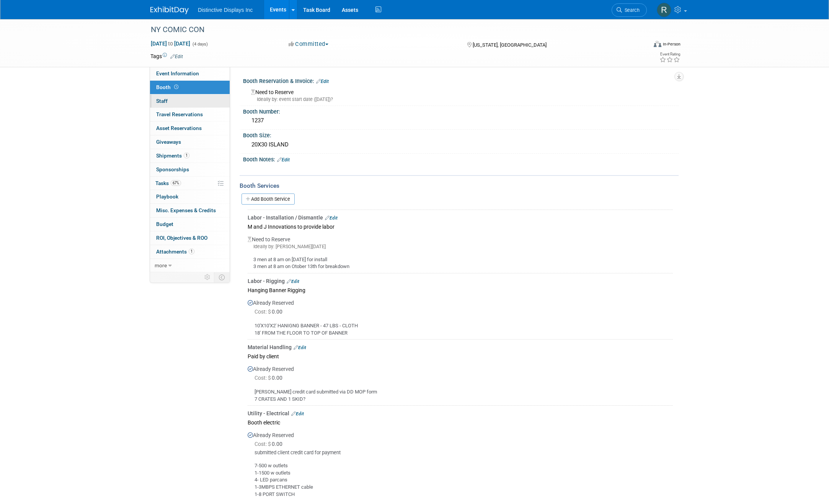
click at [168, 102] on link "0 Staff 0" at bounding box center [190, 100] width 80 height 13
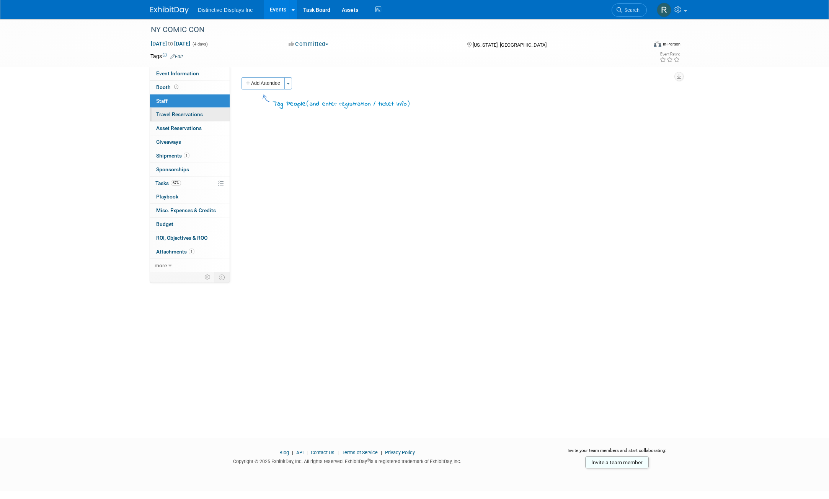
click at [173, 112] on span "Travel Reservations 0" at bounding box center [179, 114] width 47 height 6
click at [178, 130] on span "Asset Reservations 0" at bounding box center [179, 128] width 46 height 6
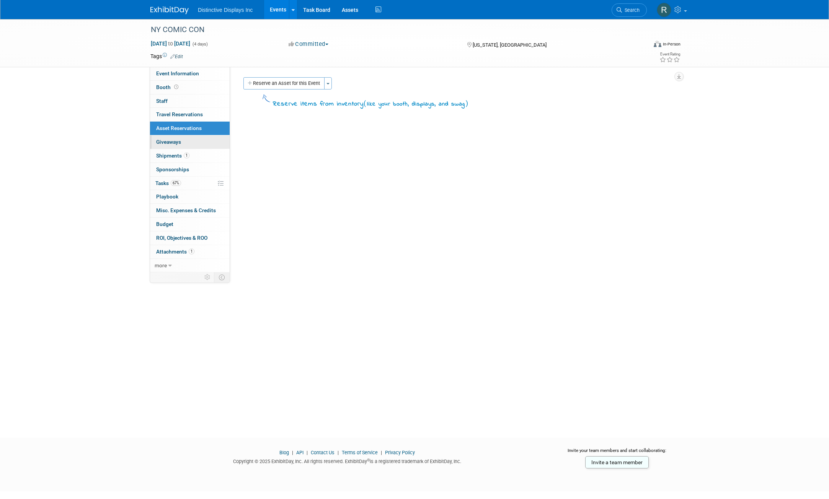
click at [178, 139] on span "Giveaways 0" at bounding box center [168, 142] width 25 height 6
click at [173, 155] on span "Shipments 1" at bounding box center [172, 156] width 33 height 6
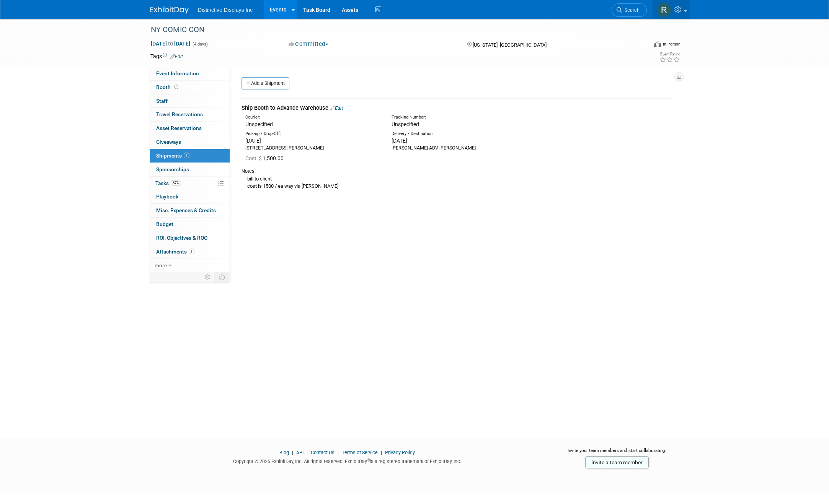
click at [679, 6] on link at bounding box center [670, 9] width 37 height 19
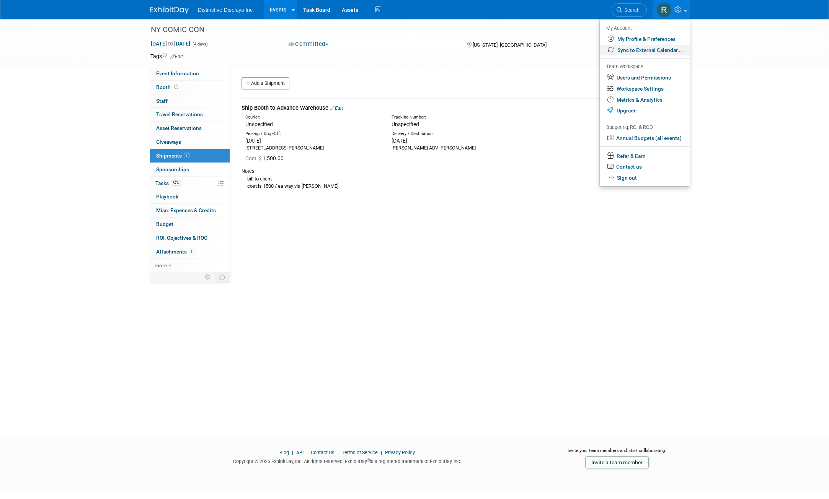
click at [640, 51] on link "Sync to External Calendar..." at bounding box center [644, 50] width 90 height 11
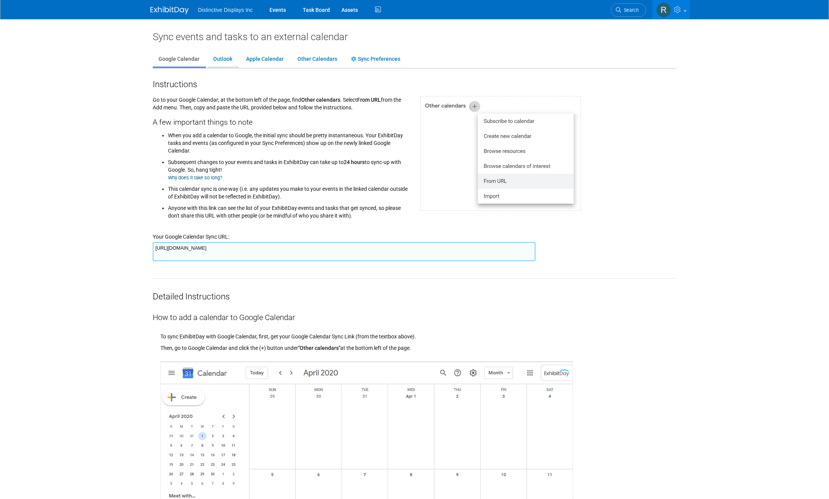
click at [221, 58] on link "Outlook" at bounding box center [222, 59] width 31 height 15
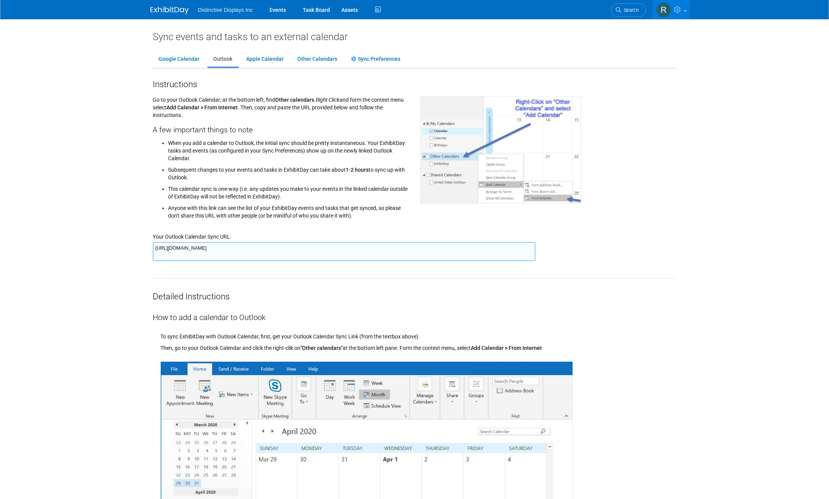
click at [249, 252] on textarea "[URL][DOMAIN_NAME]" at bounding box center [344, 251] width 383 height 19
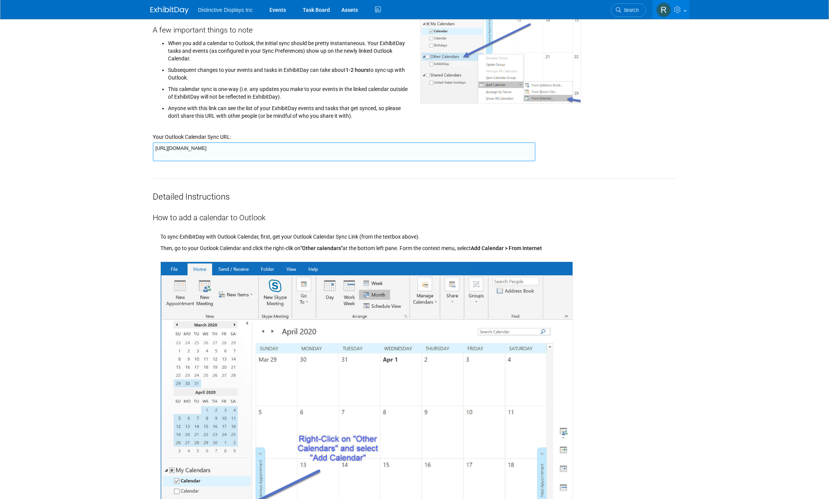
scroll to position [115, 0]
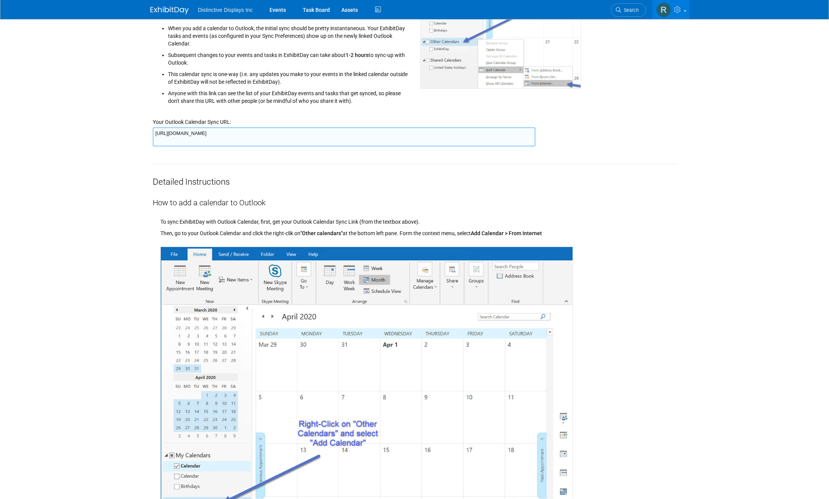
click at [525, 135] on textarea "[URL][DOMAIN_NAME]" at bounding box center [344, 136] width 383 height 19
drag, startPoint x: 525, startPoint y: 135, endPoint x: 159, endPoint y: 136, distance: 365.4
click at [159, 136] on textarea "[URL][DOMAIN_NAME]" at bounding box center [344, 136] width 383 height 19
click at [311, 6] on link "Task Board" at bounding box center [316, 9] width 39 height 19
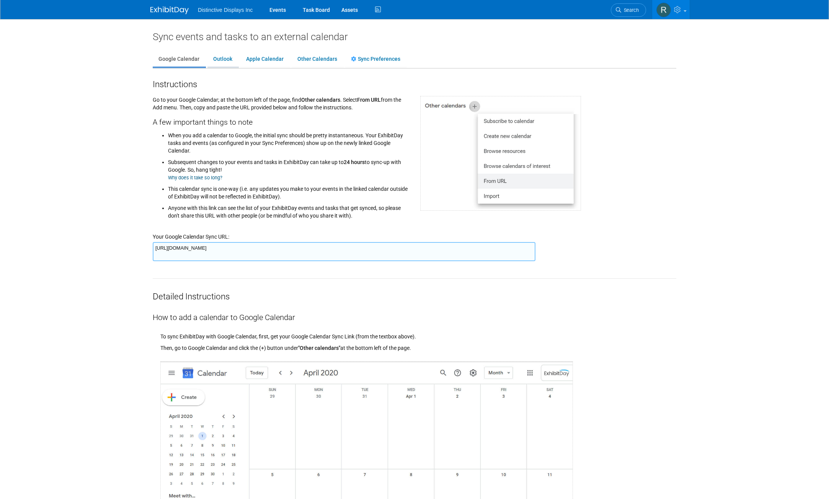
click at [216, 62] on link "Outlook" at bounding box center [222, 59] width 31 height 15
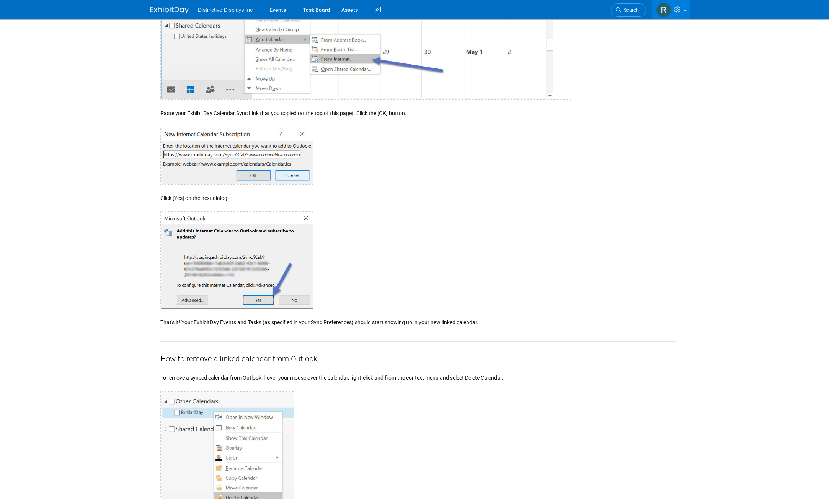
scroll to position [650, 0]
